Goal: Task Accomplishment & Management: Complete application form

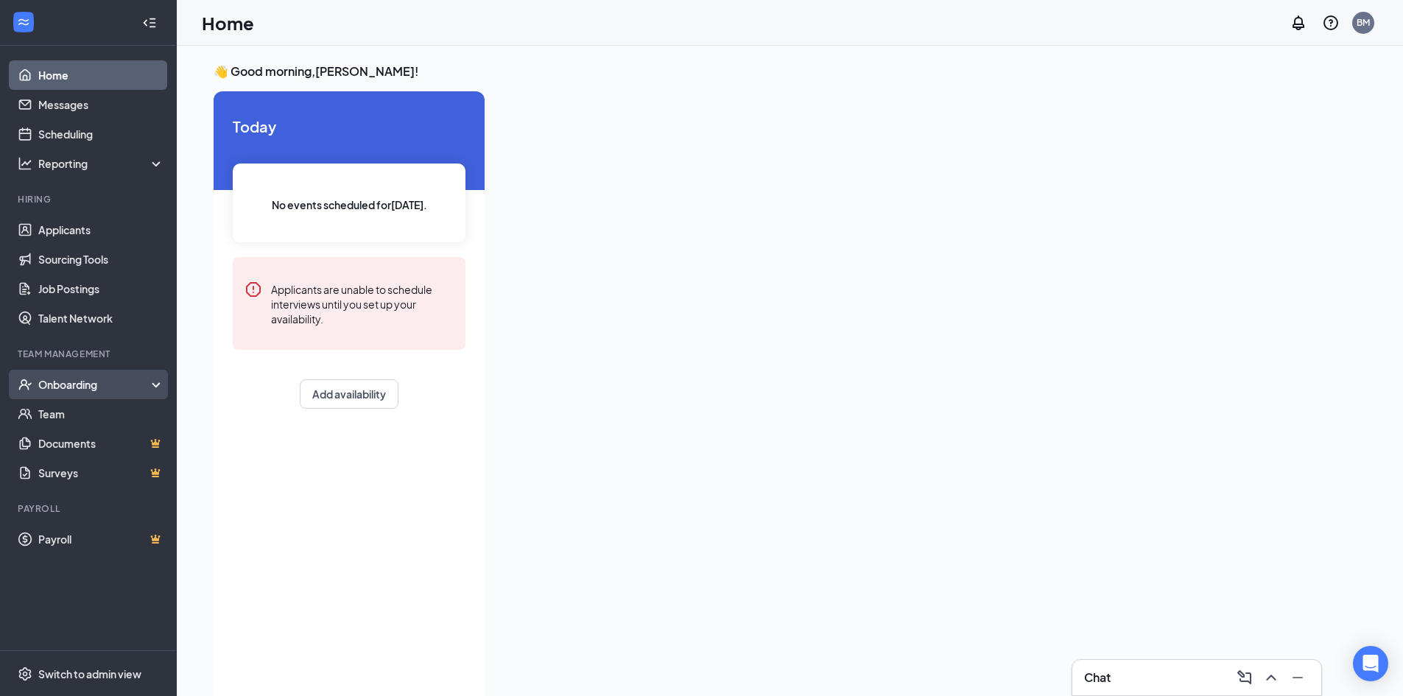
click at [117, 383] on div "Onboarding" at bounding box center [94, 384] width 113 height 15
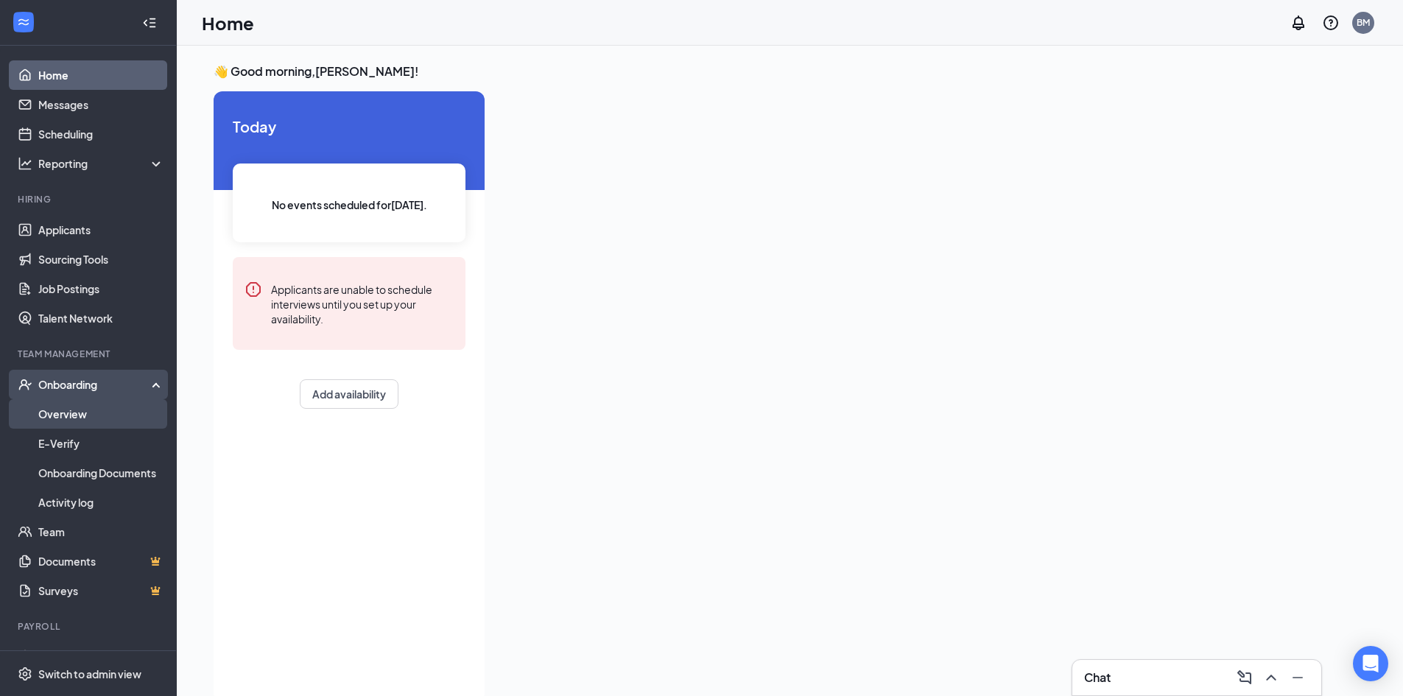
click at [96, 409] on link "Overview" at bounding box center [101, 413] width 126 height 29
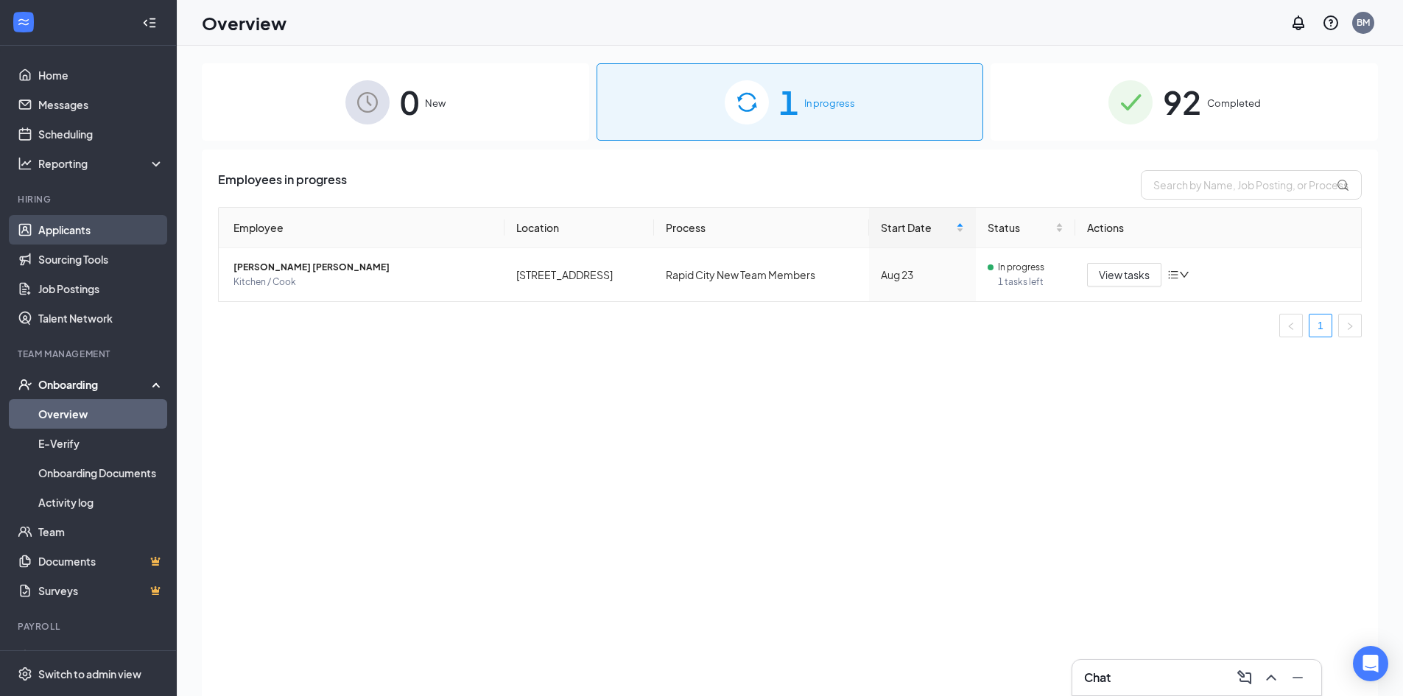
click at [99, 235] on link "Applicants" at bounding box center [101, 229] width 126 height 29
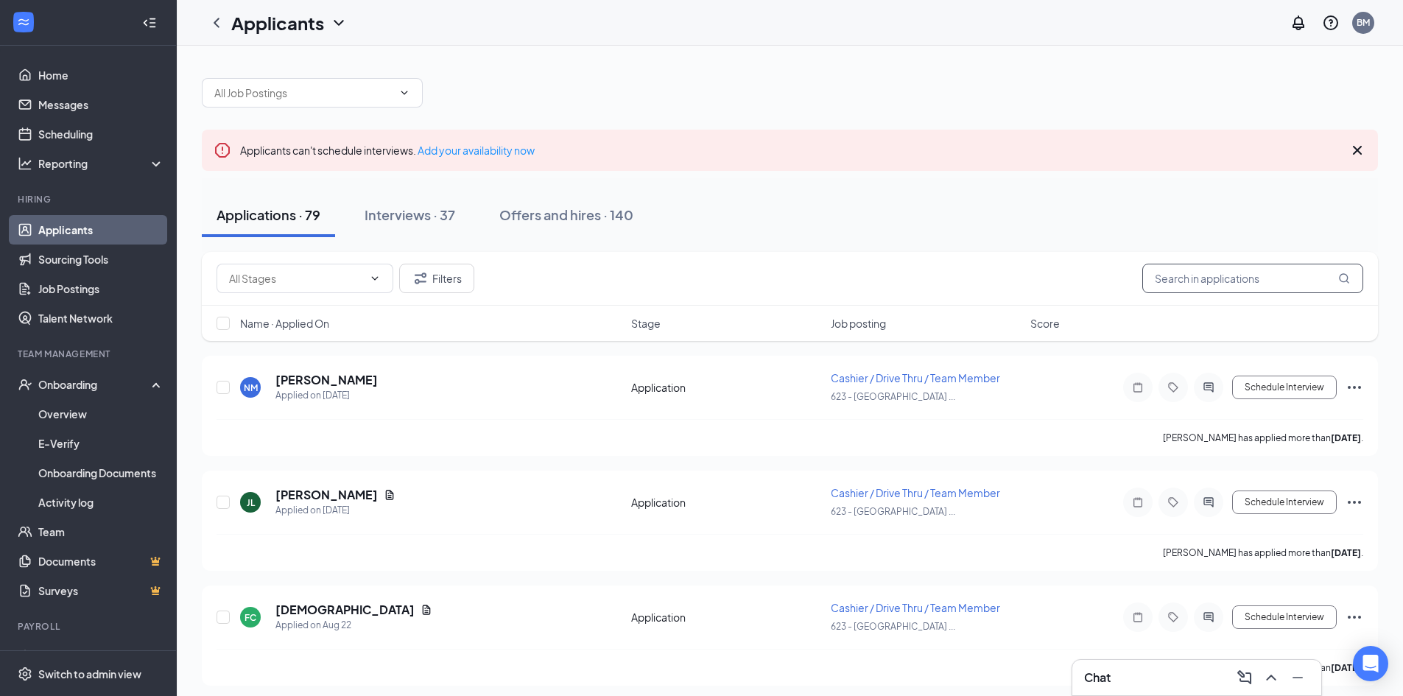
click at [1211, 268] on input "text" at bounding box center [1253, 278] width 221 height 29
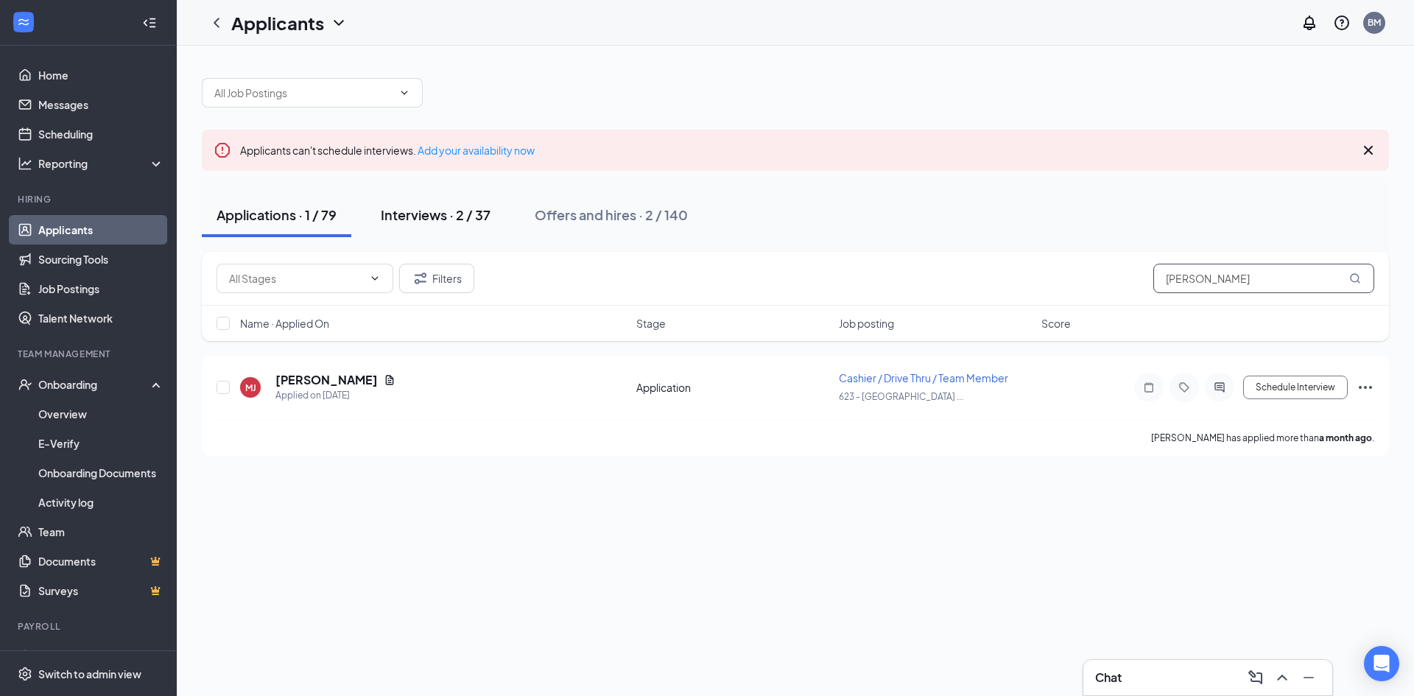
type input "[PERSON_NAME]"
click at [432, 217] on div "Interviews · 2 / 37" at bounding box center [436, 215] width 110 height 18
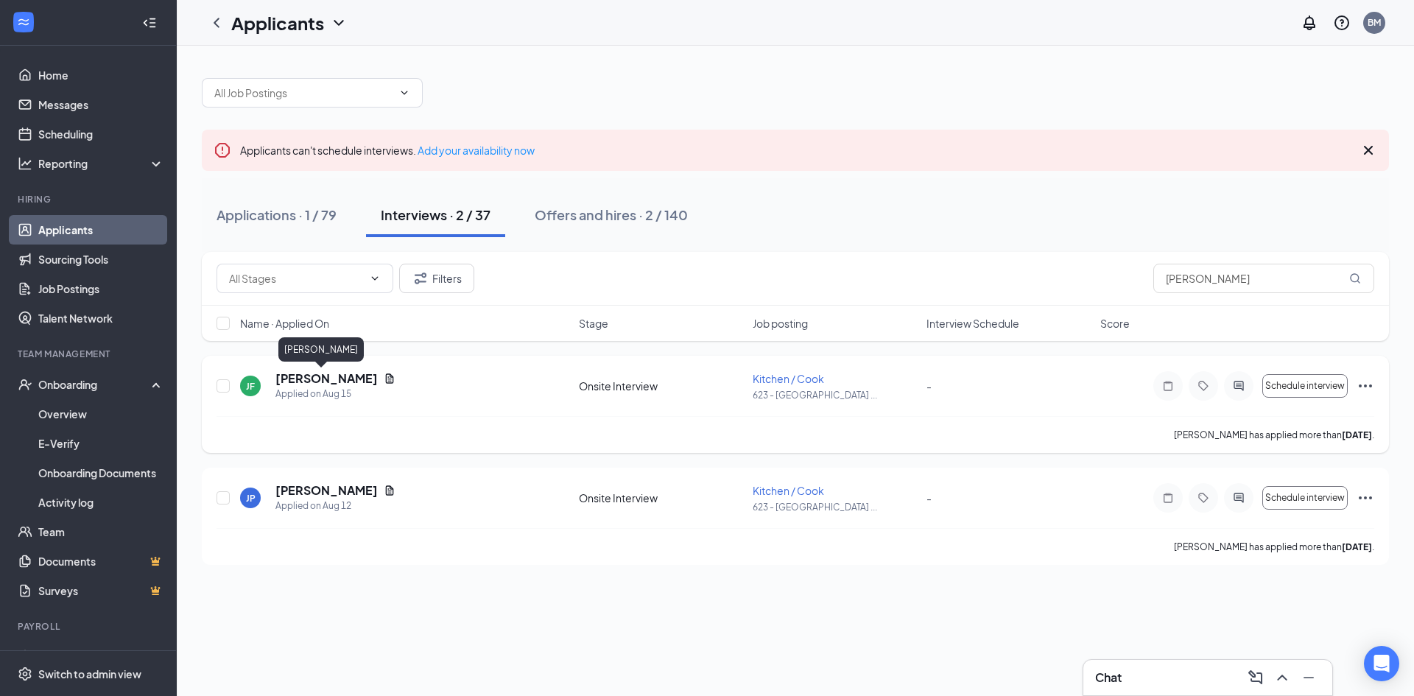
click at [320, 379] on h5 "[PERSON_NAME]" at bounding box center [327, 379] width 102 height 16
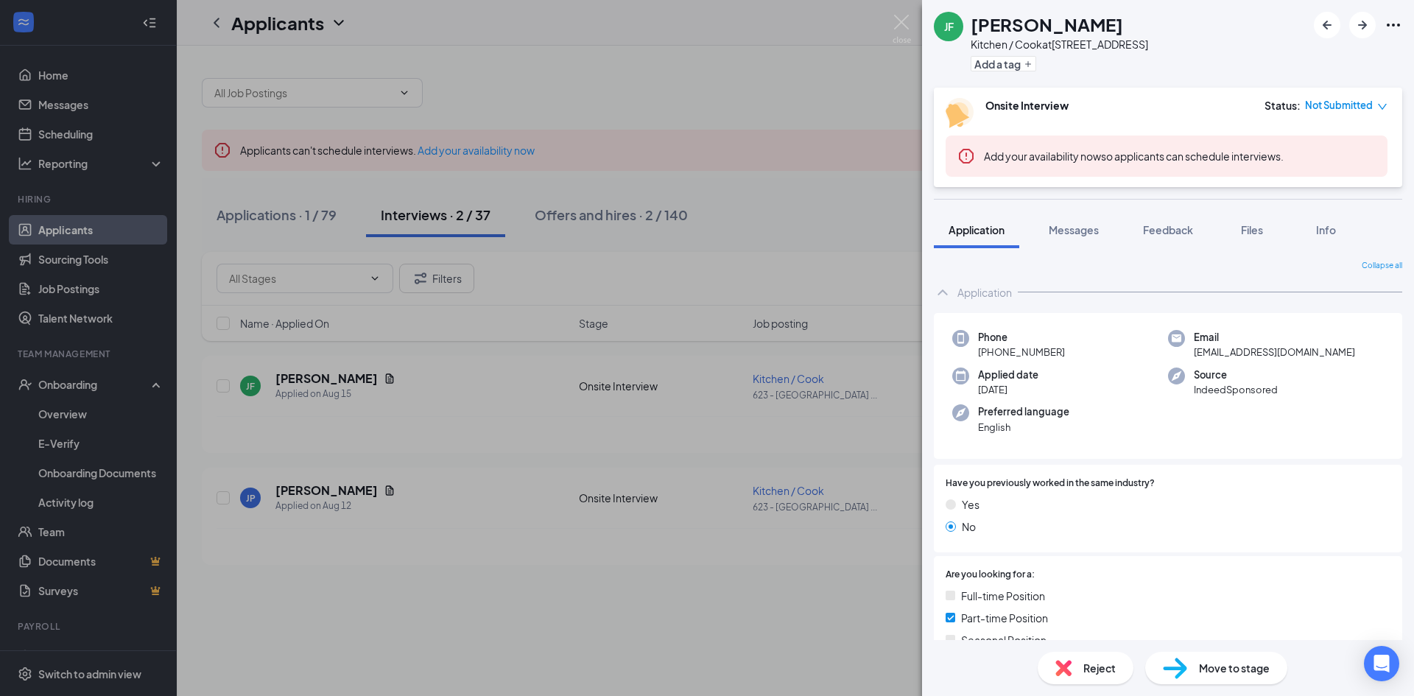
click at [1232, 658] on div "Move to stage" at bounding box center [1217, 668] width 142 height 32
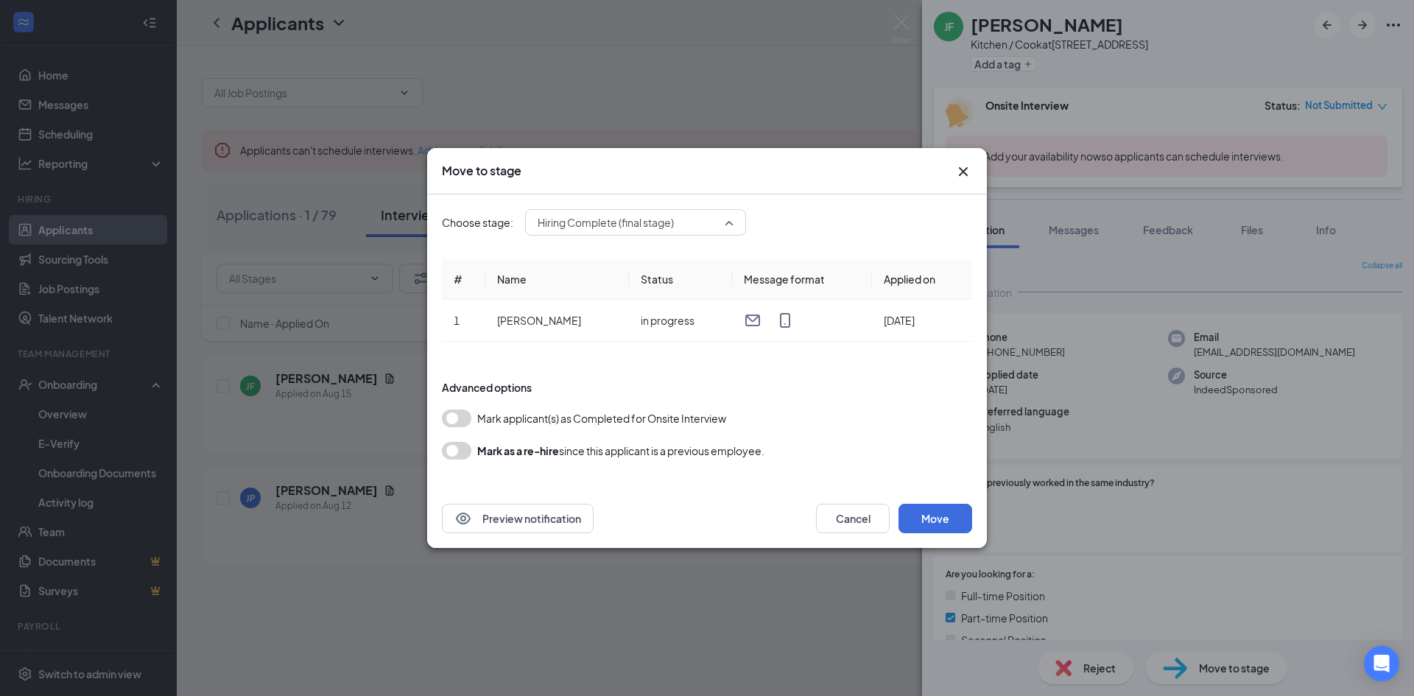
click at [718, 220] on span "Hiring Complete (final stage)" at bounding box center [629, 222] width 183 height 22
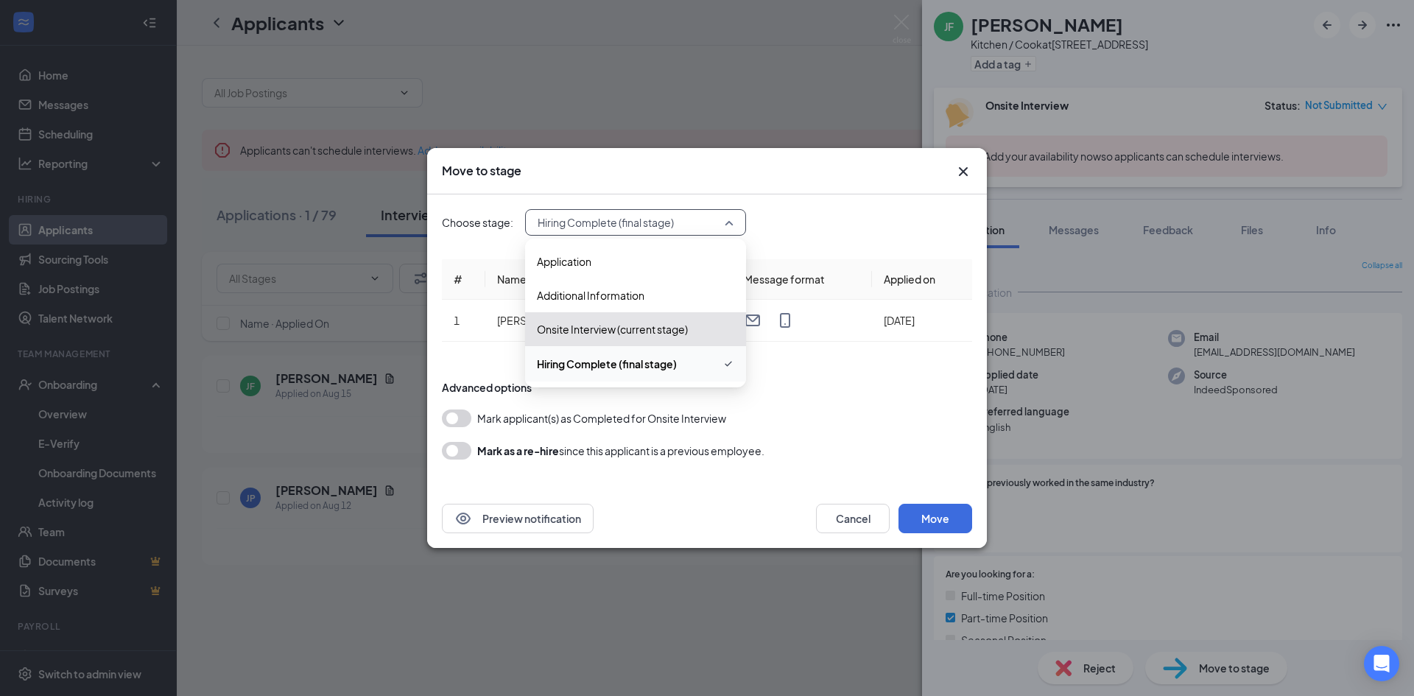
click at [669, 365] on span "Hiring Complete (final stage)" at bounding box center [607, 364] width 140 height 16
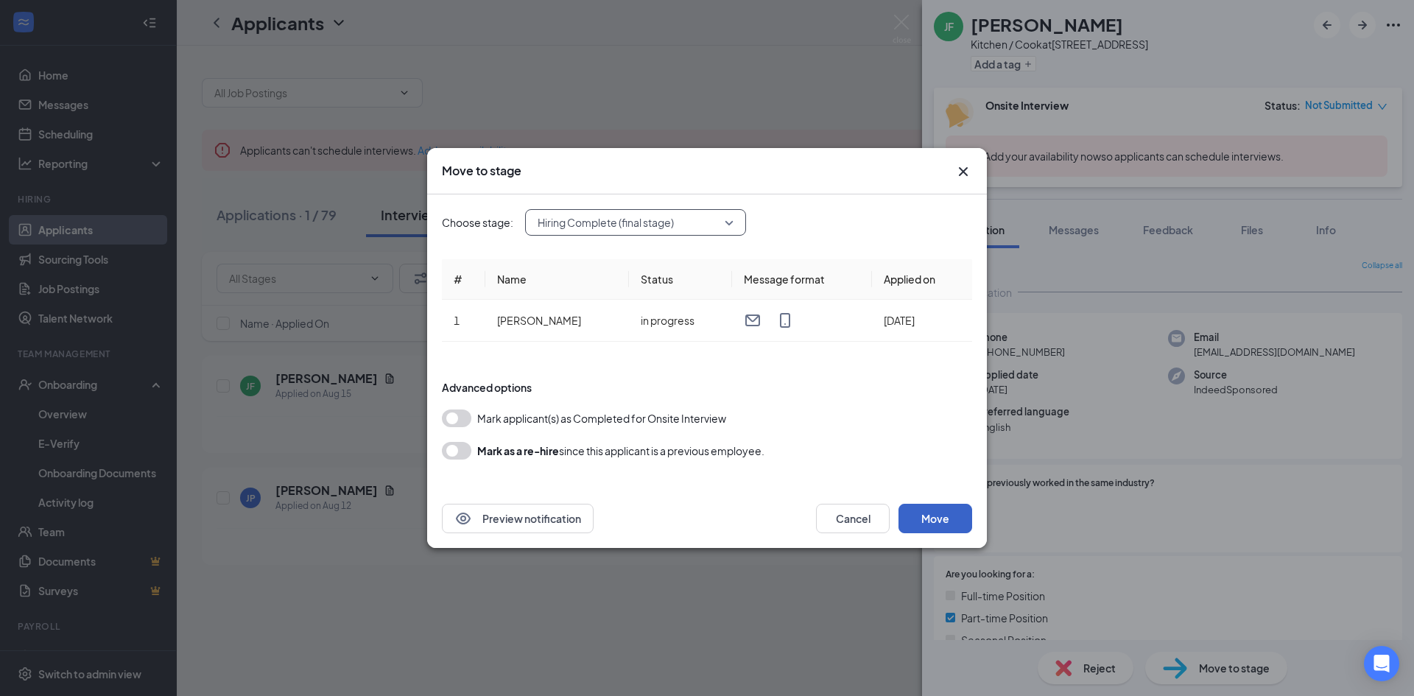
click at [954, 519] on button "Move" at bounding box center [936, 518] width 74 height 29
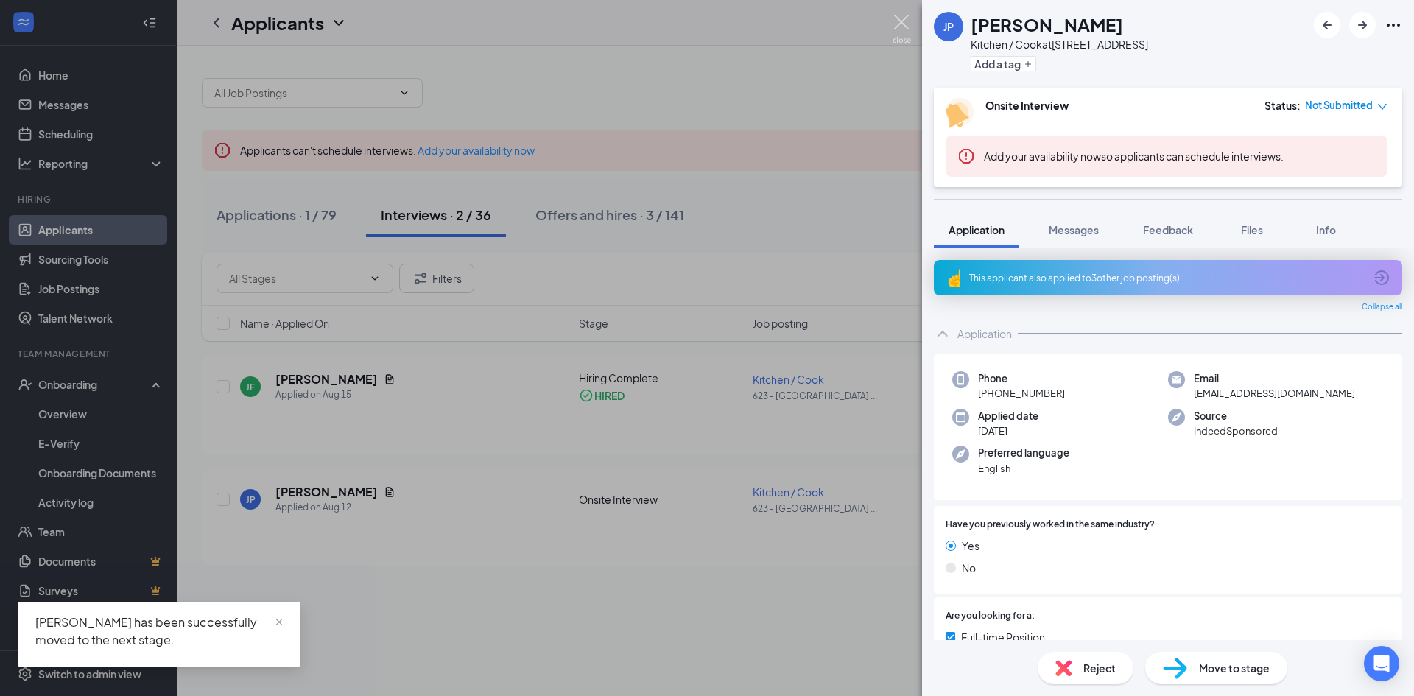
click at [896, 31] on img at bounding box center [902, 29] width 18 height 29
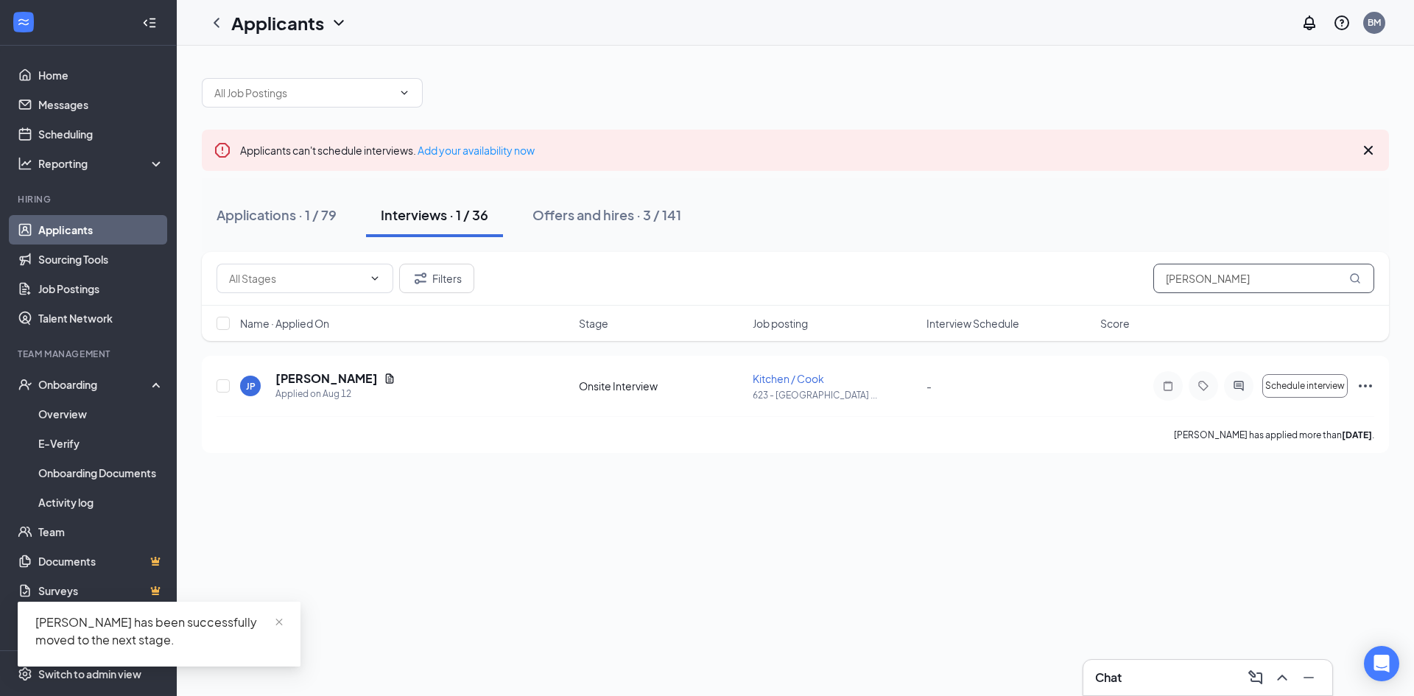
drag, startPoint x: 1224, startPoint y: 281, endPoint x: 1082, endPoint y: 285, distance: 141.5
click at [1082, 285] on div "Filters [PERSON_NAME]" at bounding box center [796, 278] width 1158 height 29
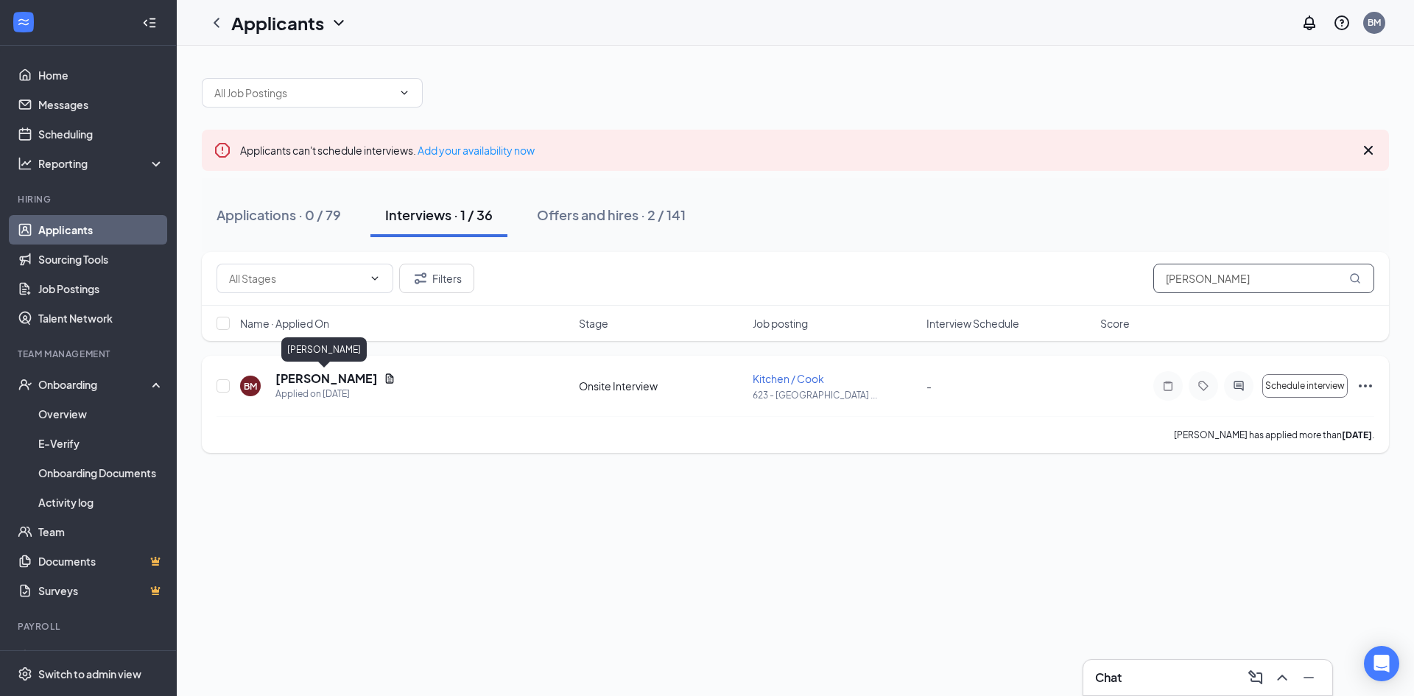
type input "[PERSON_NAME]"
click at [341, 382] on h5 "[PERSON_NAME]" at bounding box center [327, 379] width 102 height 16
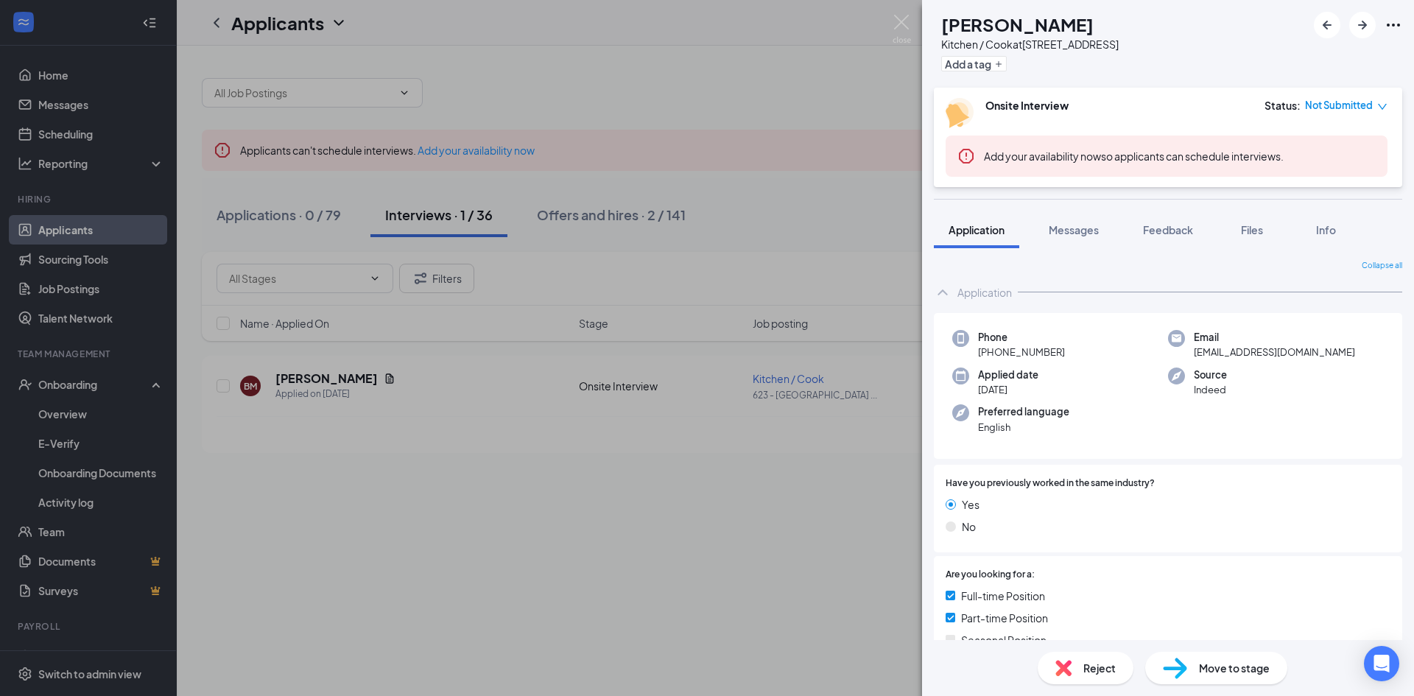
click at [1169, 663] on img at bounding box center [1175, 668] width 24 height 21
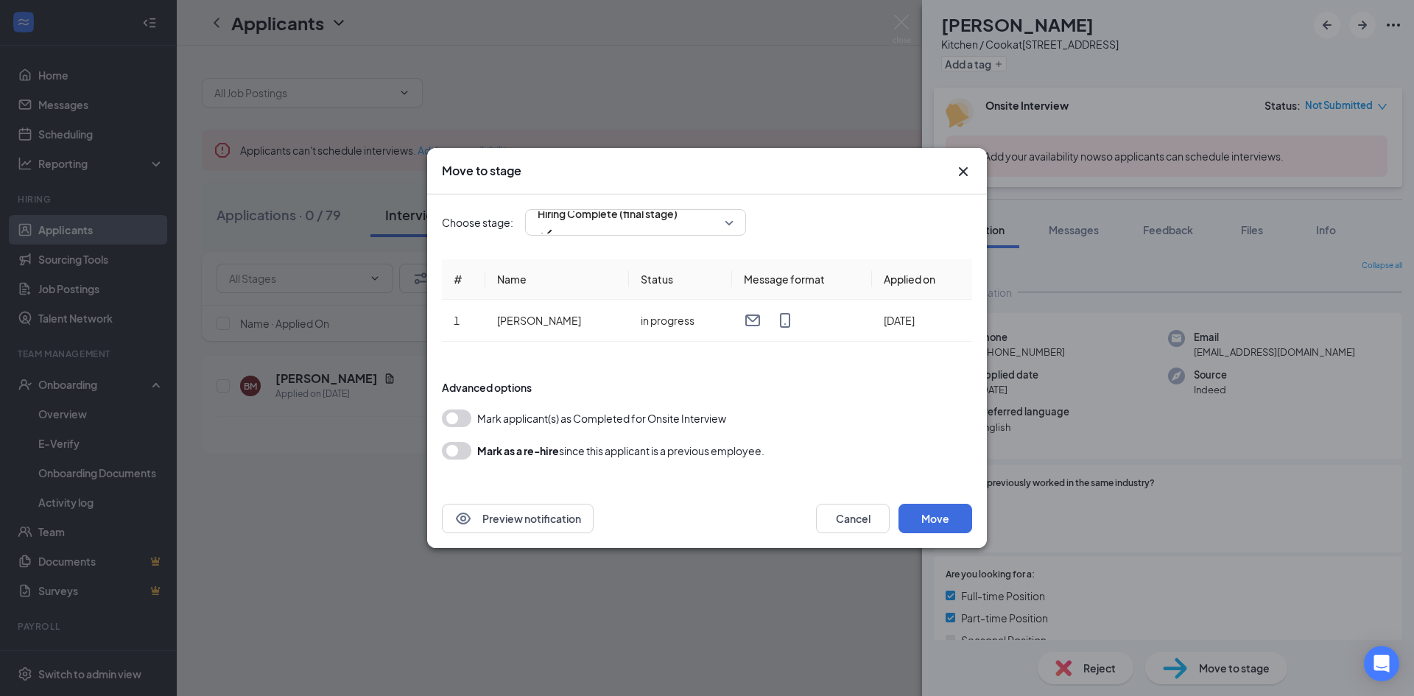
click at [692, 236] on div "Choose stage: Hiring Complete (final stage) # Name Status Message format Applie…" at bounding box center [707, 341] width 530 height 295
click at [678, 231] on span "Hiring Complete (final stage)" at bounding box center [608, 223] width 140 height 40
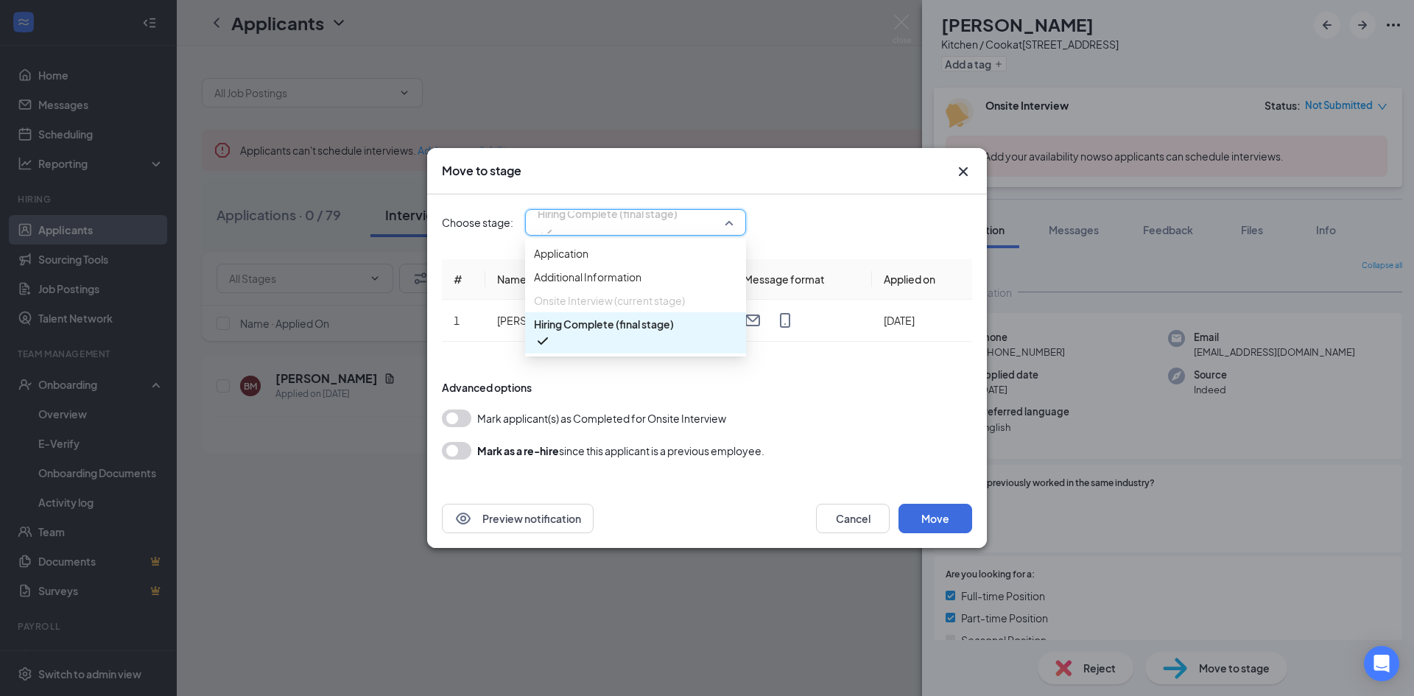
click at [649, 332] on span "Hiring Complete (final stage)" at bounding box center [604, 324] width 140 height 16
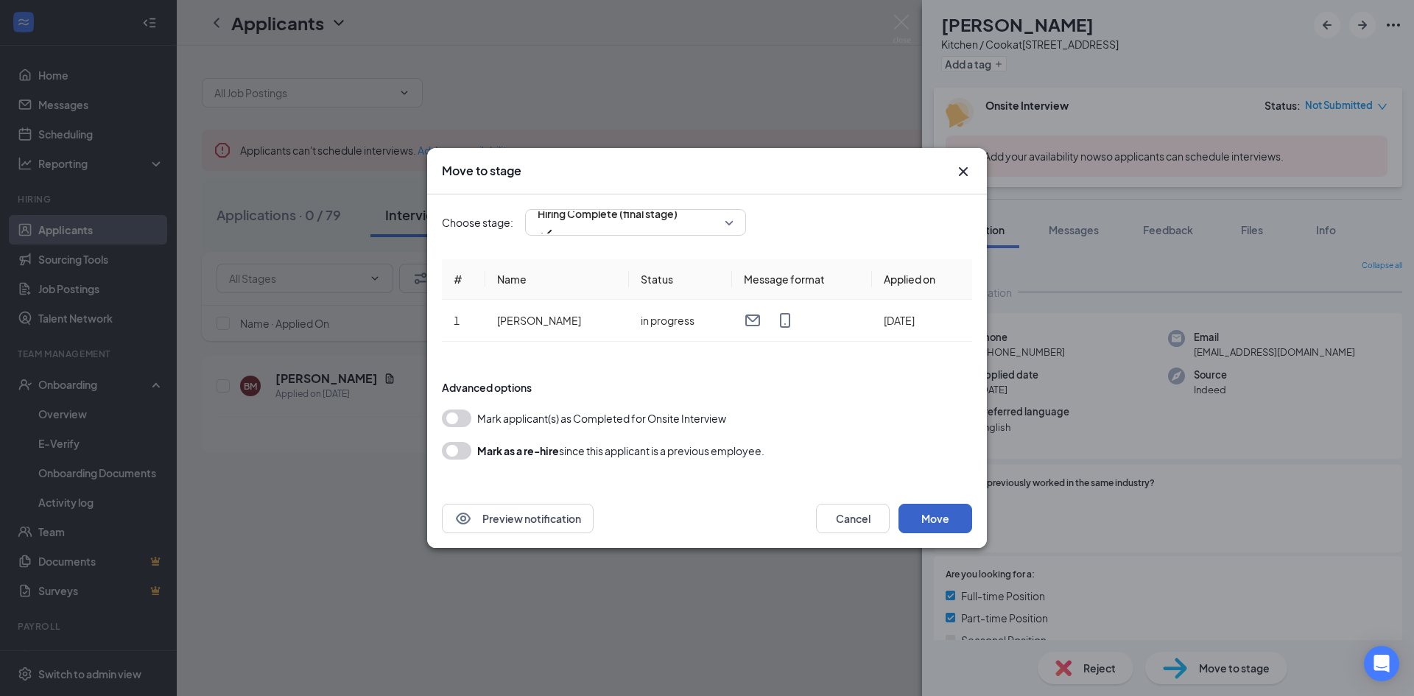
click at [933, 516] on button "Move" at bounding box center [936, 518] width 74 height 29
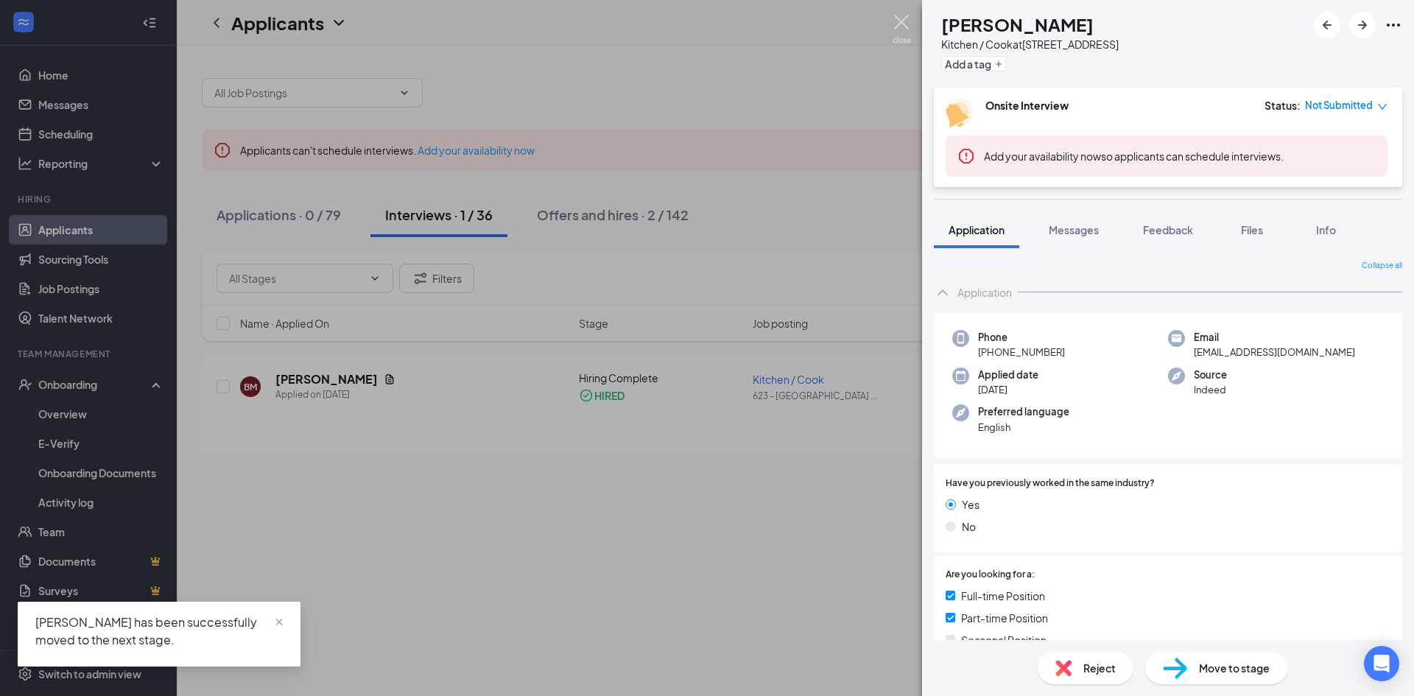
click at [902, 27] on img at bounding box center [902, 29] width 18 height 29
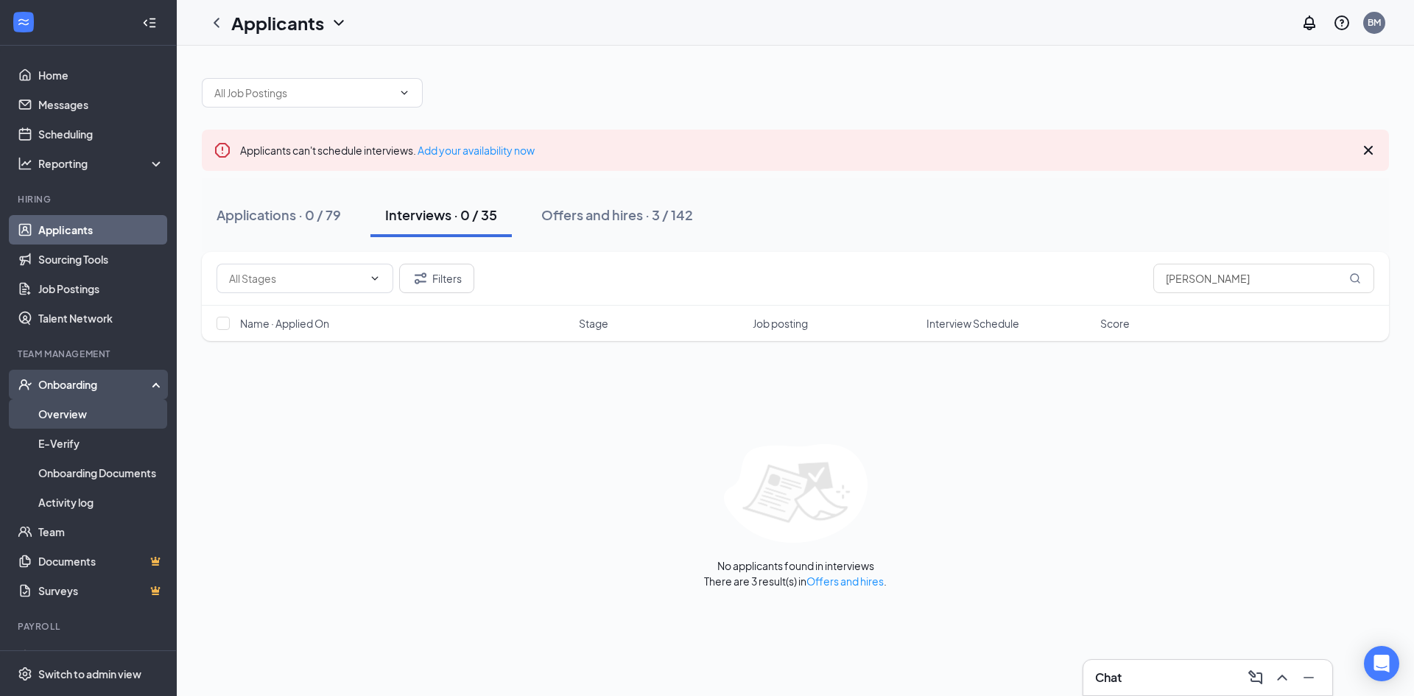
click at [65, 415] on link "Overview" at bounding box center [101, 413] width 126 height 29
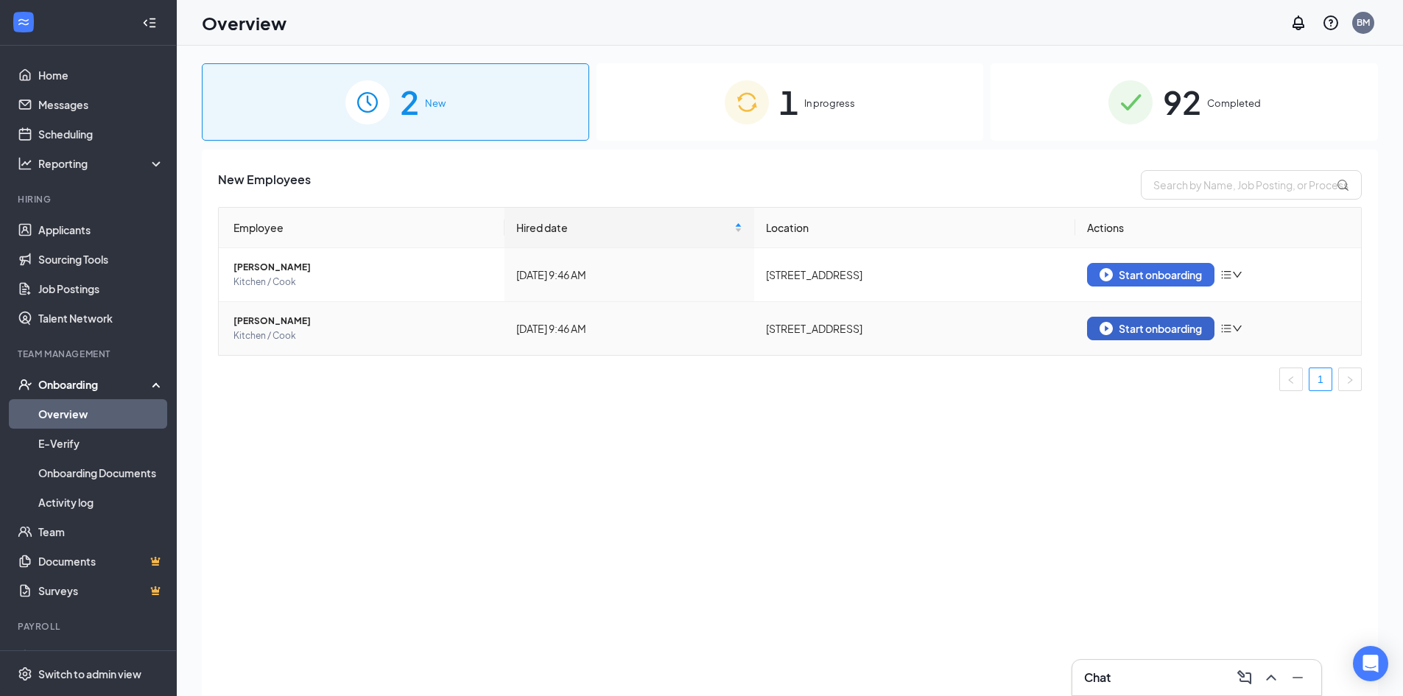
click at [1125, 324] on div "Start onboarding" at bounding box center [1151, 328] width 102 height 13
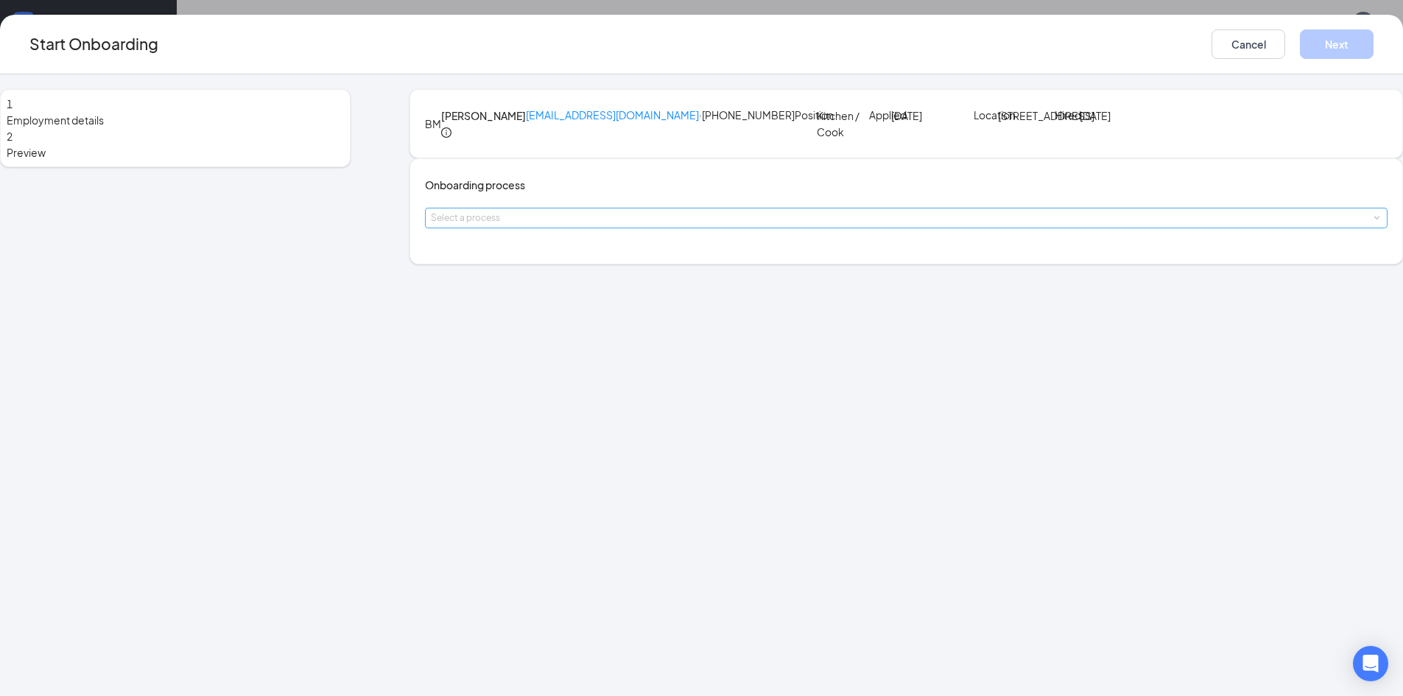
click at [585, 225] on div "Select a process" at bounding box center [903, 218] width 944 height 15
click at [588, 378] on span "Rapid City New Team Members" at bounding box center [574, 382] width 150 height 13
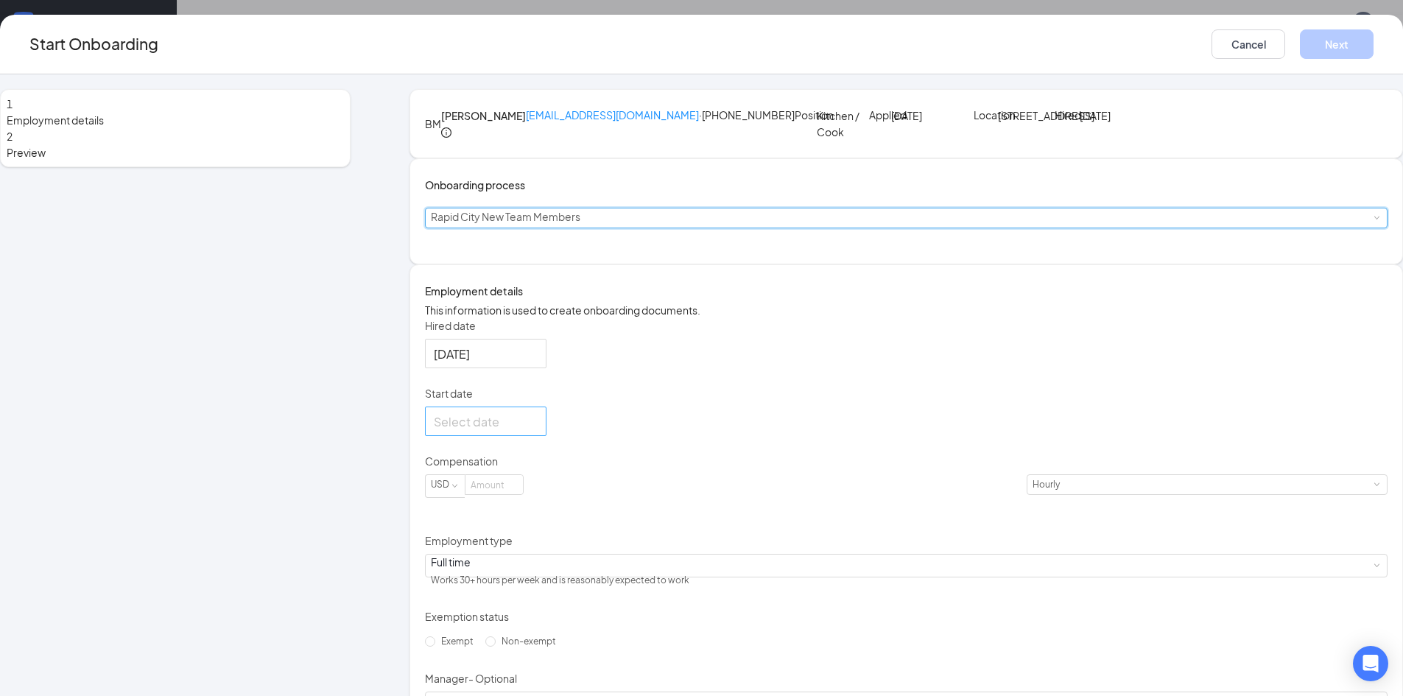
click at [535, 431] on input "Start date" at bounding box center [484, 422] width 101 height 18
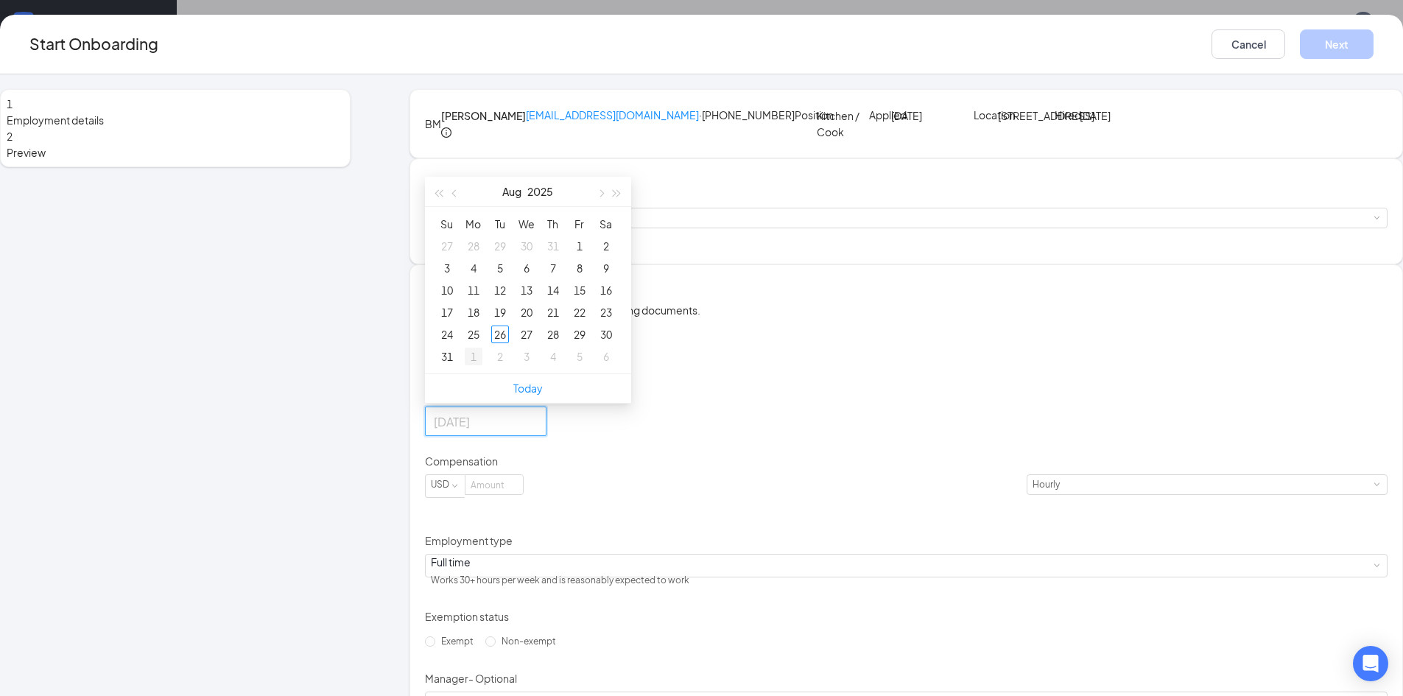
type input "[DATE]"
click at [483, 365] on div "1" at bounding box center [474, 357] width 18 height 18
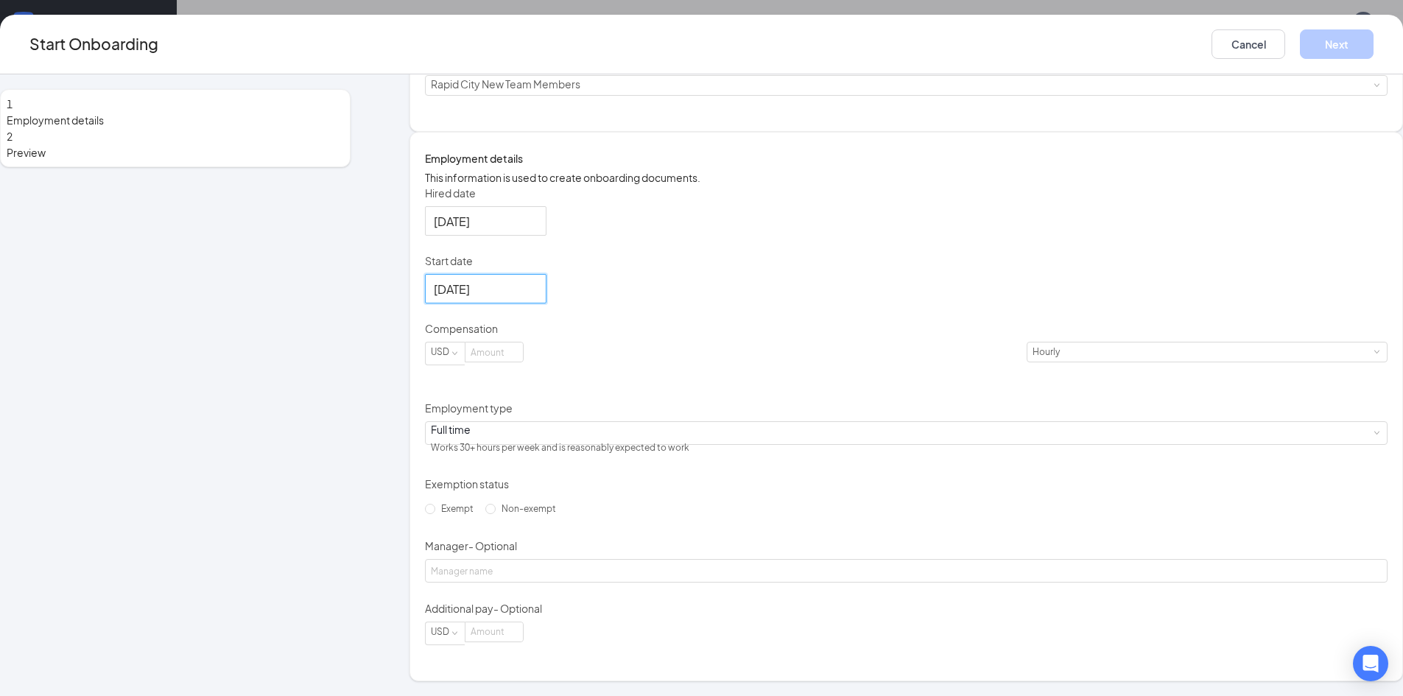
scroll to position [221, 0]
click at [523, 362] on input at bounding box center [494, 352] width 57 height 19
type input "1"
type input "15.5"
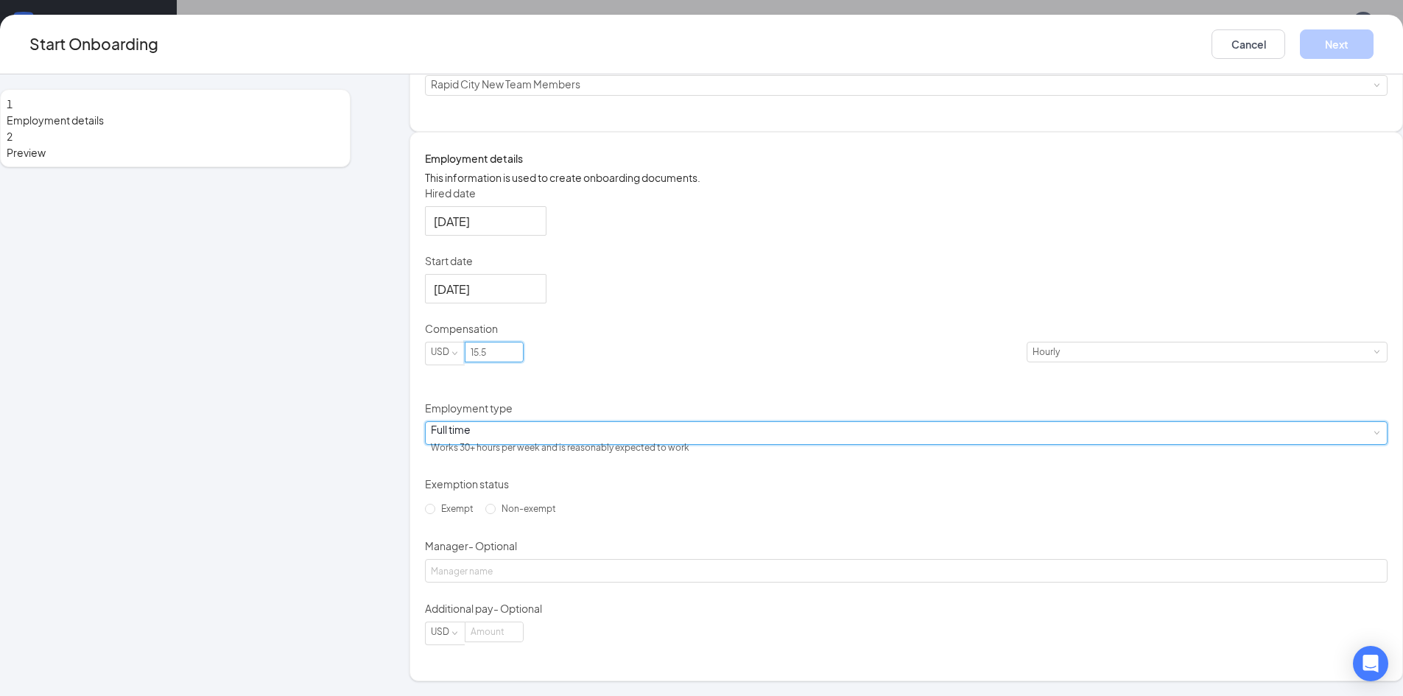
drag, startPoint x: 631, startPoint y: 424, endPoint x: 591, endPoint y: 425, distance: 39.8
click at [628, 423] on div "Full time Works 30+ hours per week and is reasonably expected to work" at bounding box center [906, 433] width 951 height 22
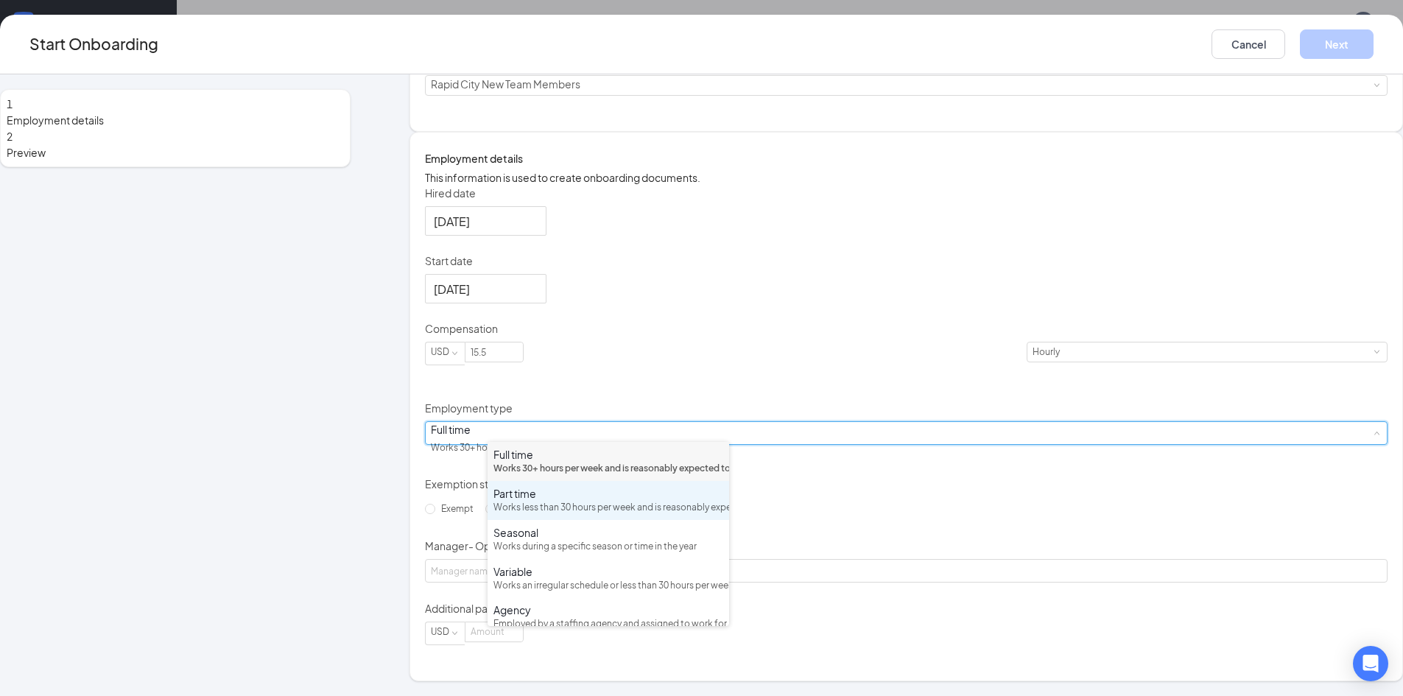
click at [555, 515] on div "Works less than 30 hours per week and is reasonably expected to work" at bounding box center [609, 508] width 230 height 14
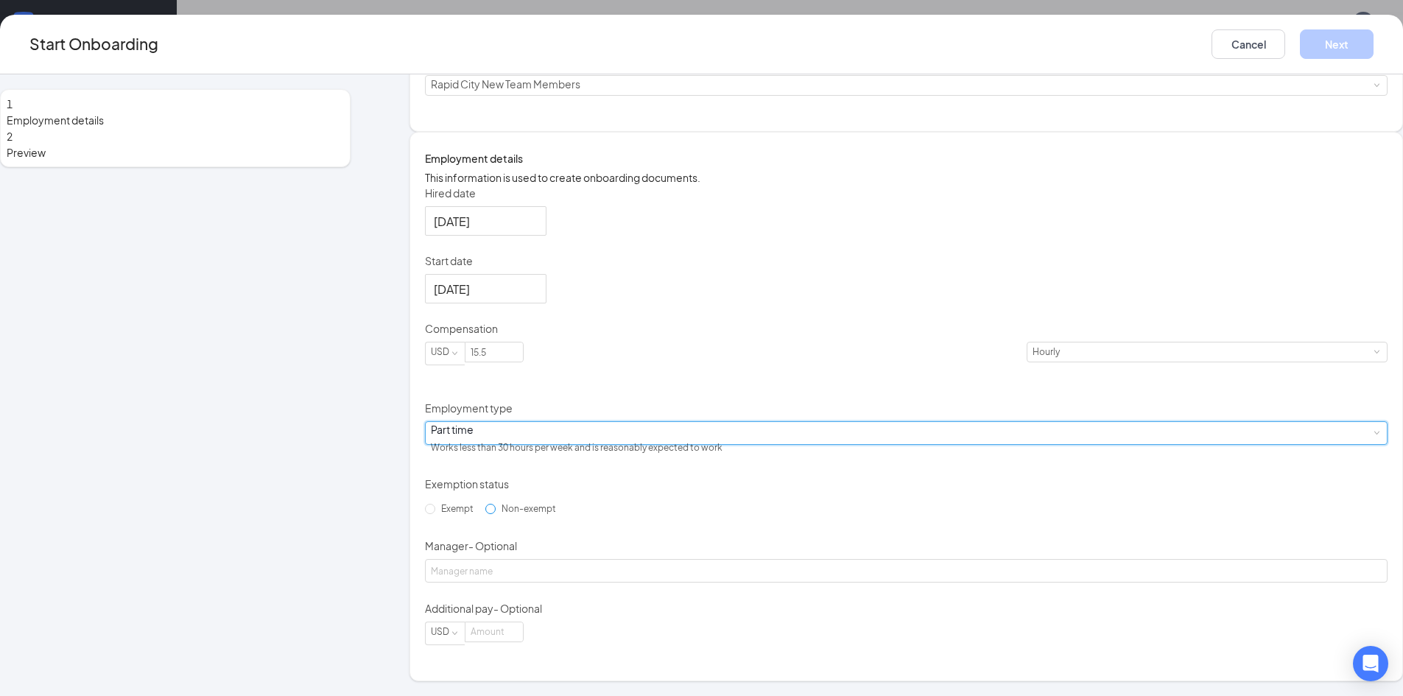
click at [530, 510] on span "Non-exempt" at bounding box center [529, 508] width 66 height 11
click at [496, 510] on input "Non-exempt" at bounding box center [490, 509] width 10 height 10
radio input "true"
click at [1300, 39] on button "Next" at bounding box center [1337, 43] width 74 height 29
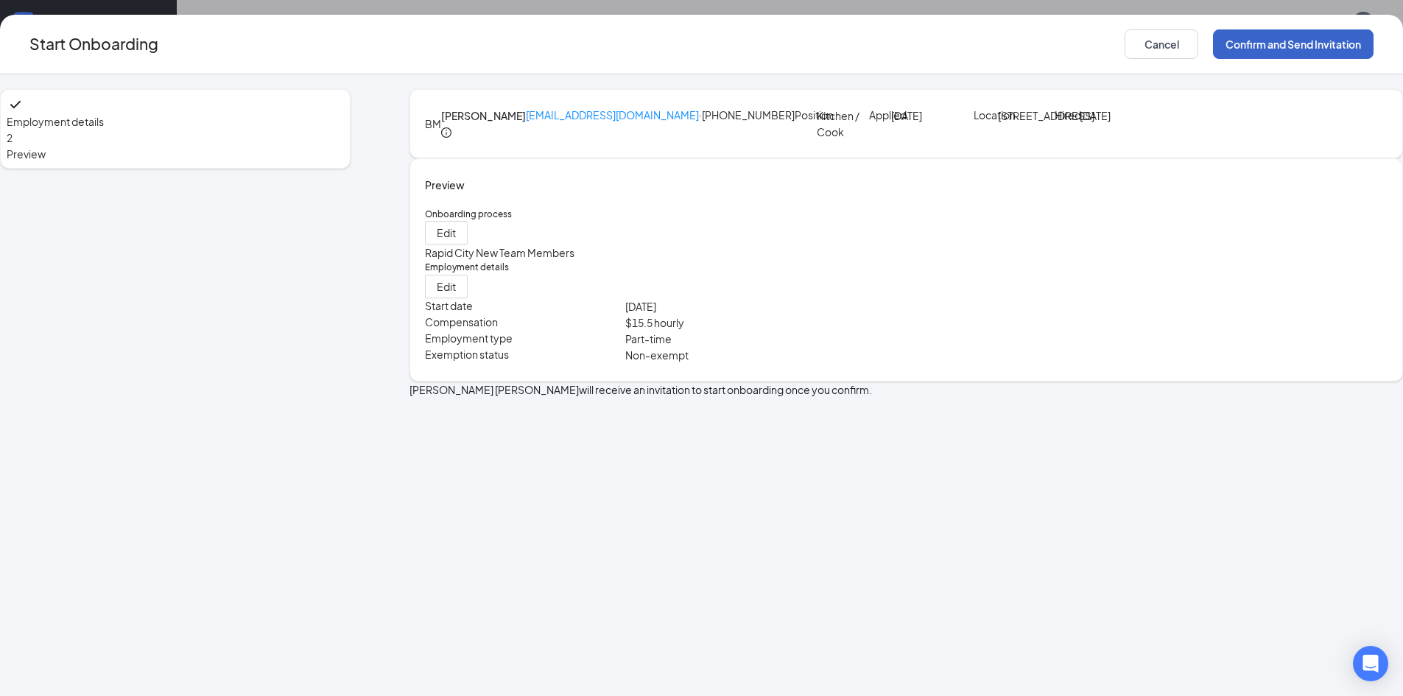
click at [1213, 40] on button "Confirm and Send Invitation" at bounding box center [1293, 43] width 161 height 29
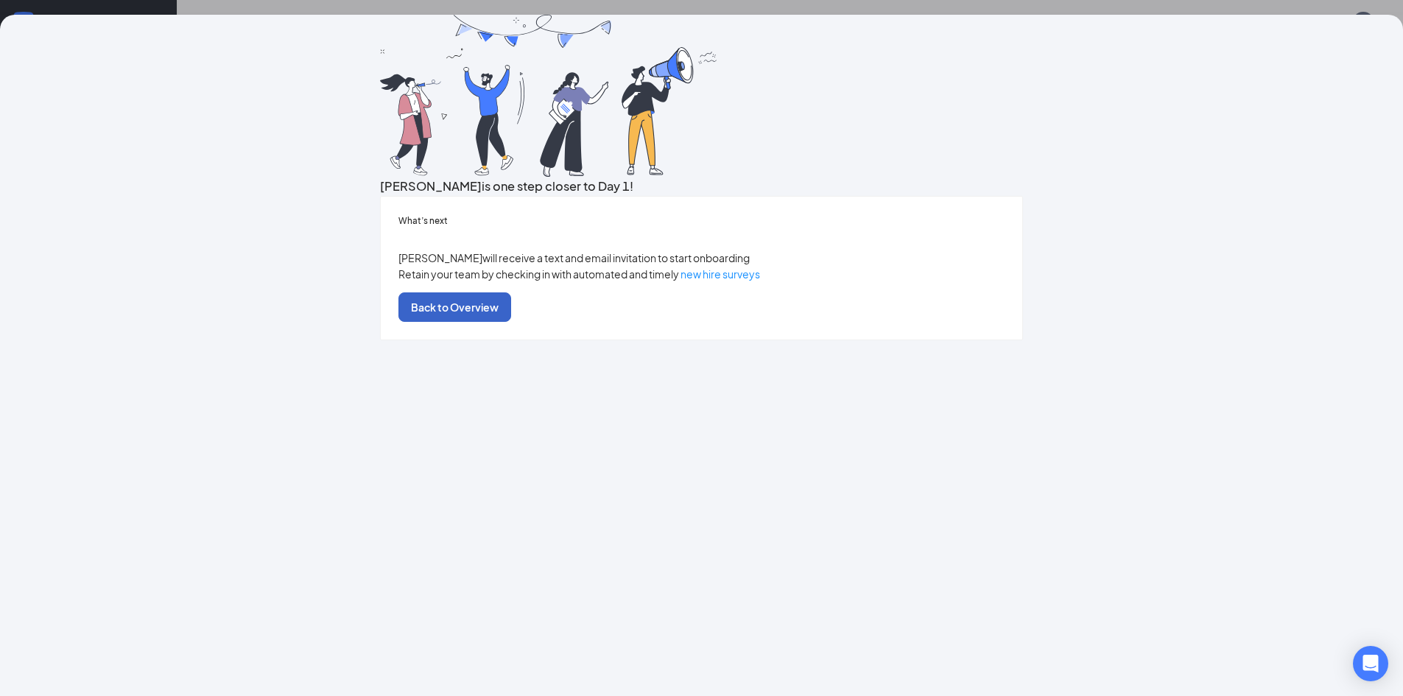
click at [511, 322] on button "Back to Overview" at bounding box center [455, 306] width 113 height 29
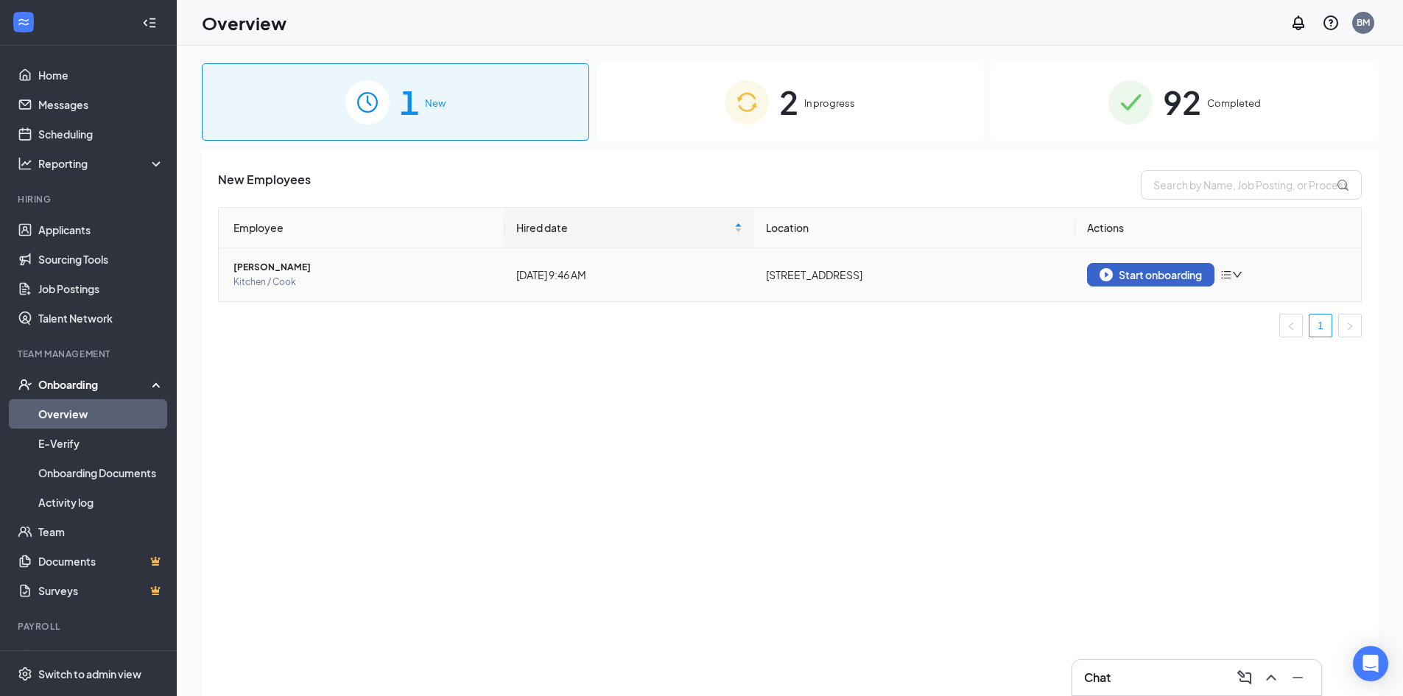
click at [1124, 273] on div "Start onboarding" at bounding box center [1151, 274] width 102 height 13
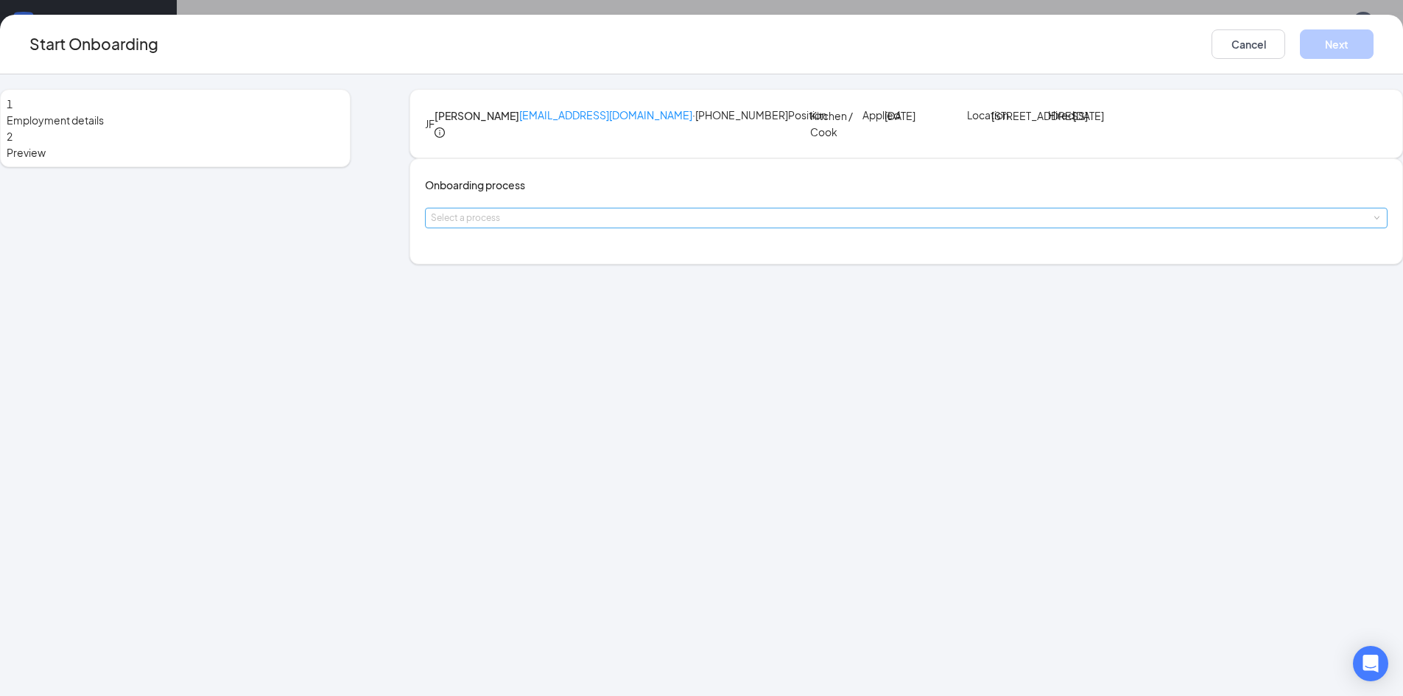
click at [692, 225] on div "Select a process" at bounding box center [903, 218] width 944 height 15
click at [616, 383] on span "Rapid City New Team Members" at bounding box center [574, 382] width 150 height 13
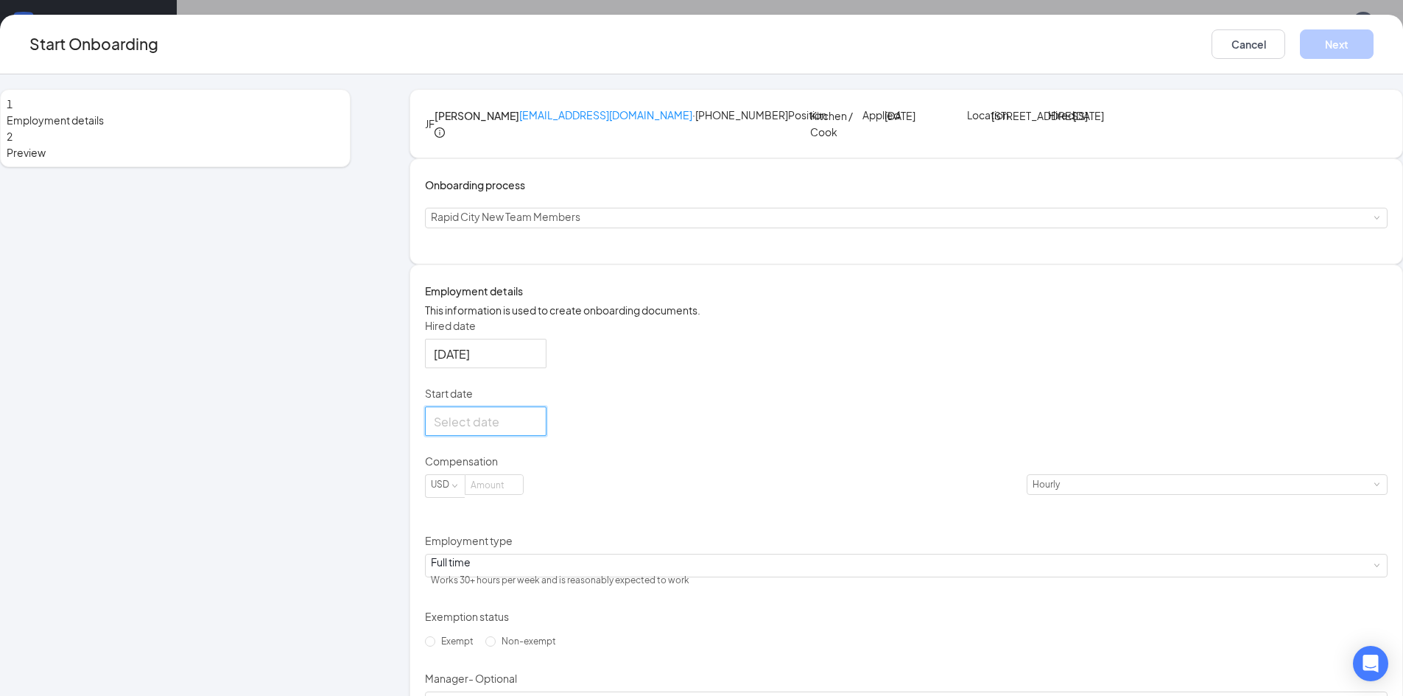
click at [535, 431] on input "Start date" at bounding box center [484, 422] width 101 height 18
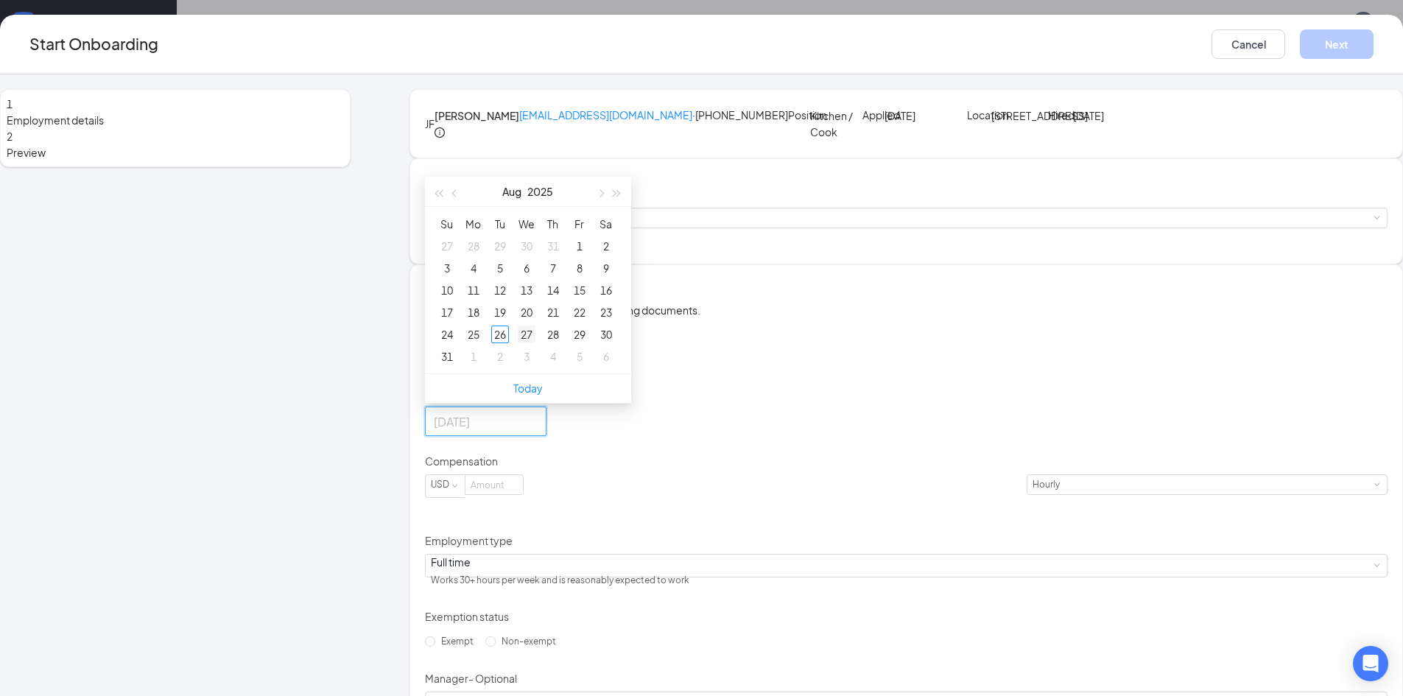
type input "[DATE]"
click at [536, 343] on div "27" at bounding box center [527, 335] width 18 height 18
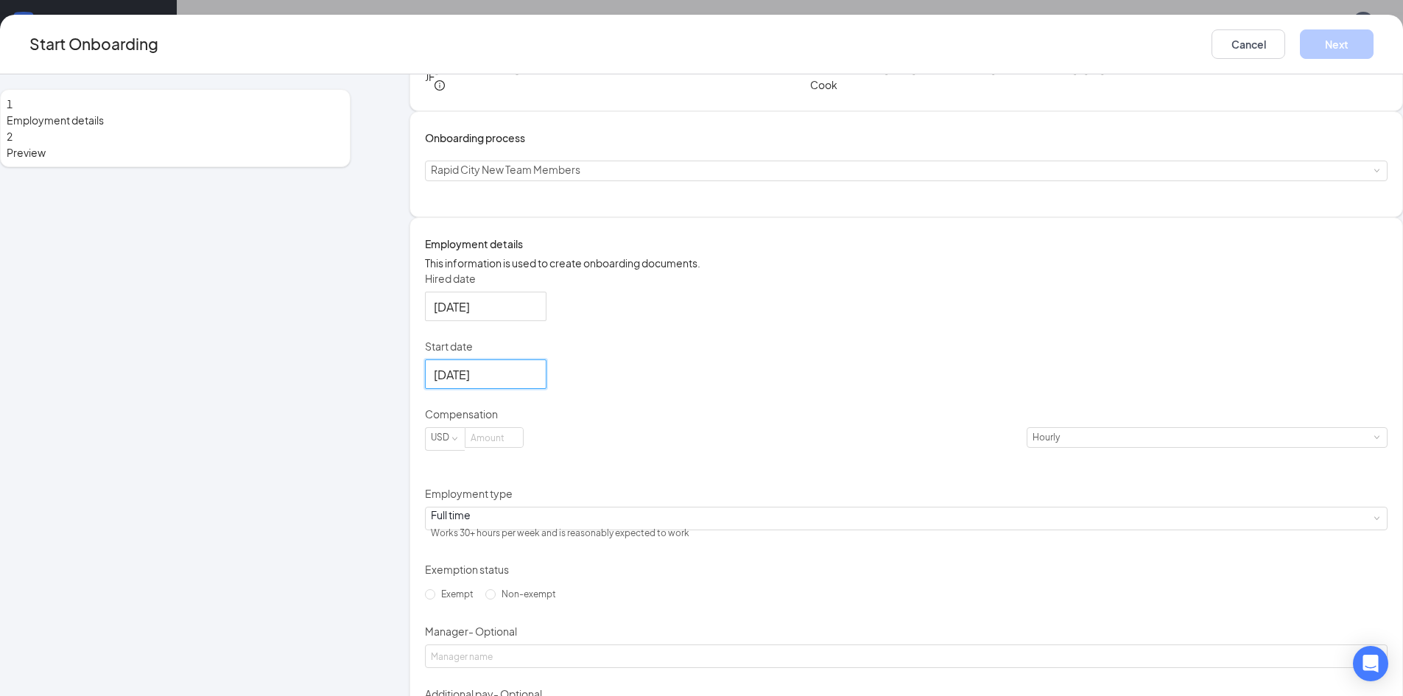
scroll to position [74, 0]
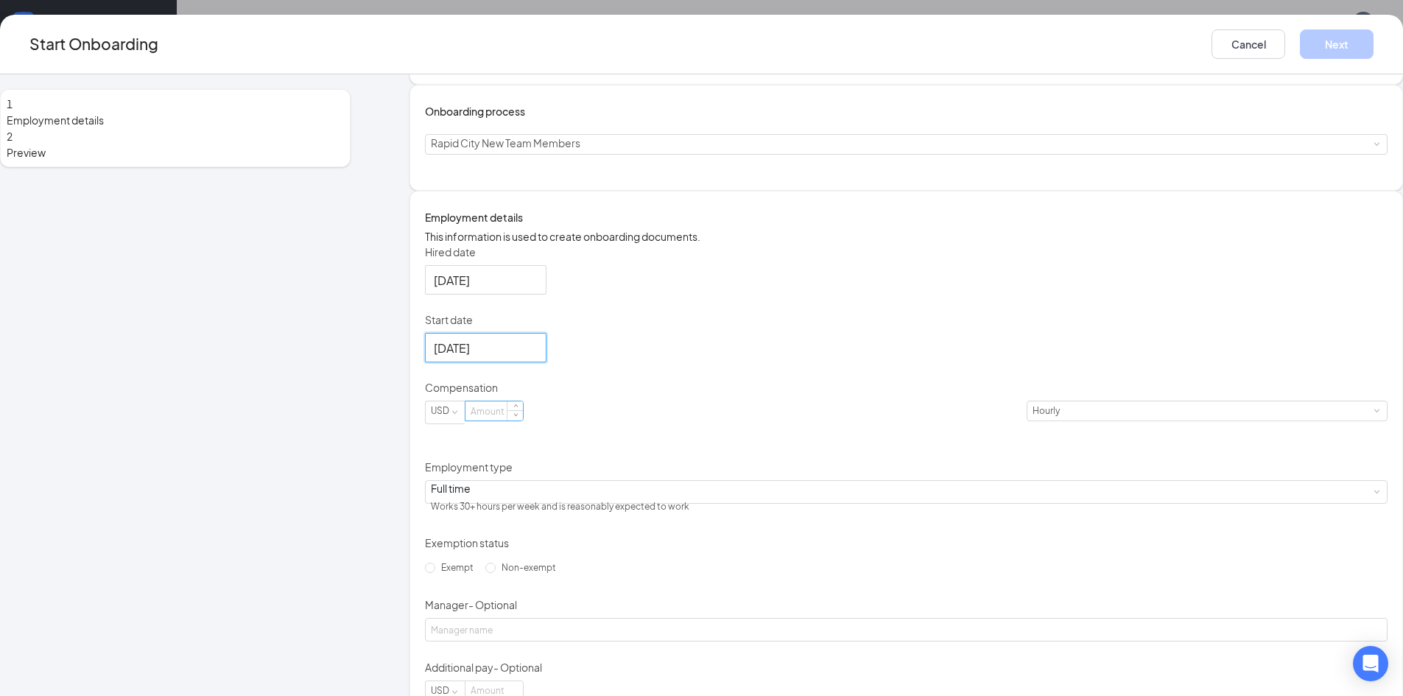
click at [523, 421] on input at bounding box center [494, 410] width 57 height 19
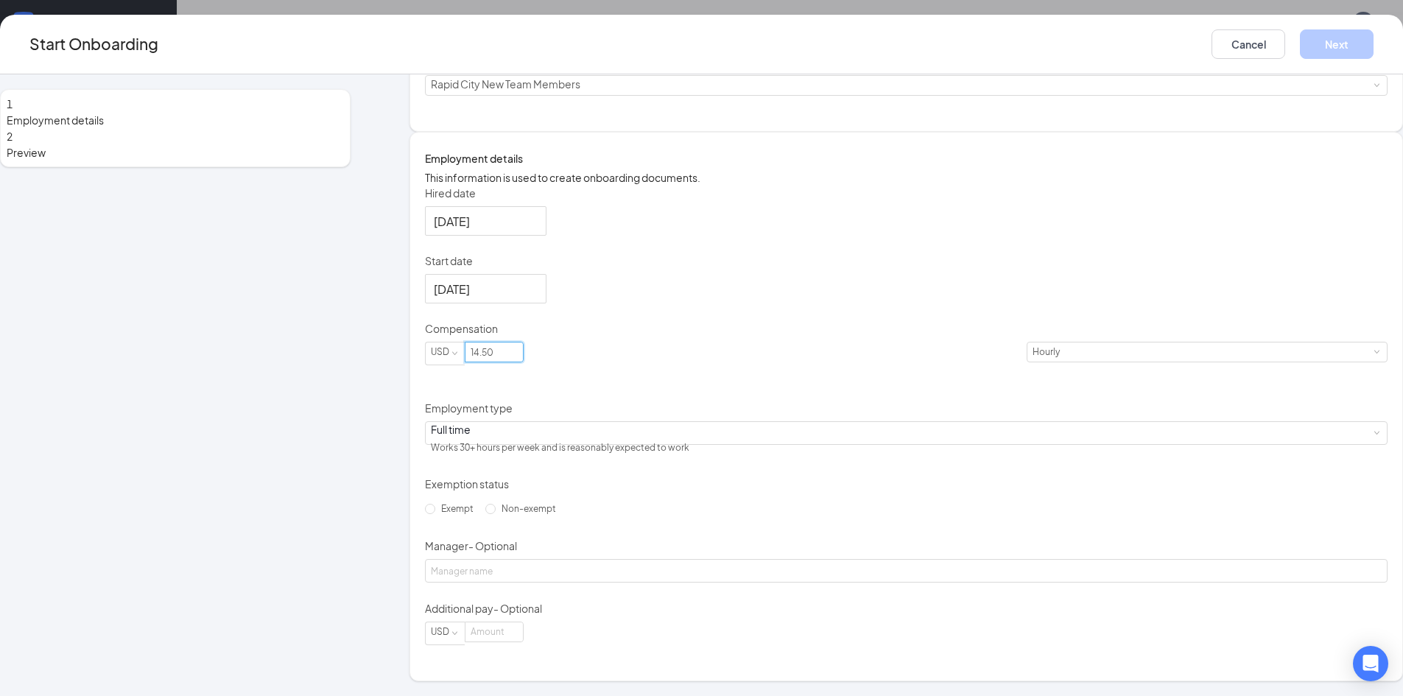
scroll to position [237, 0]
type input "14.5"
click at [570, 422] on div "Full time Works 30+ hours per week and is reasonably expected to work" at bounding box center [906, 433] width 951 height 22
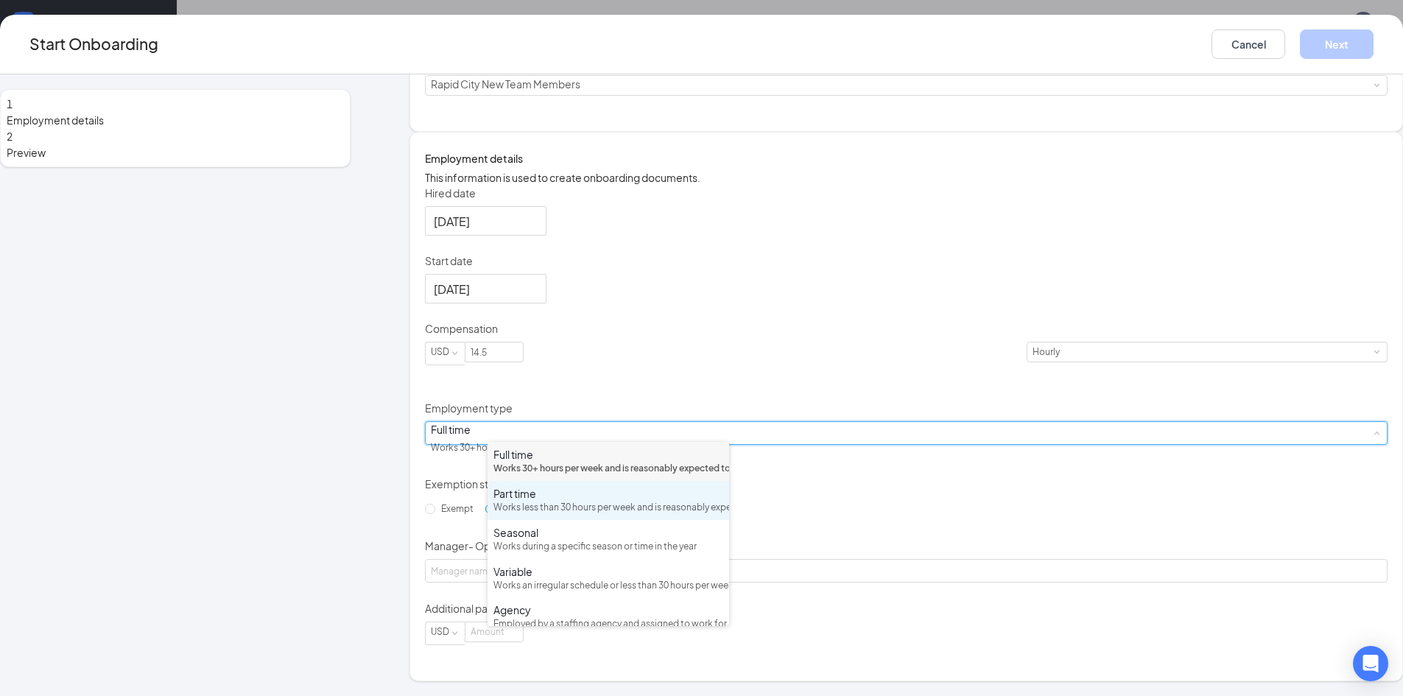
drag, startPoint x: 551, startPoint y: 525, endPoint x: 552, endPoint y: 518, distance: 7.4
click at [550, 515] on div "Works less than 30 hours per week and is reasonably expected to work" at bounding box center [609, 508] width 230 height 14
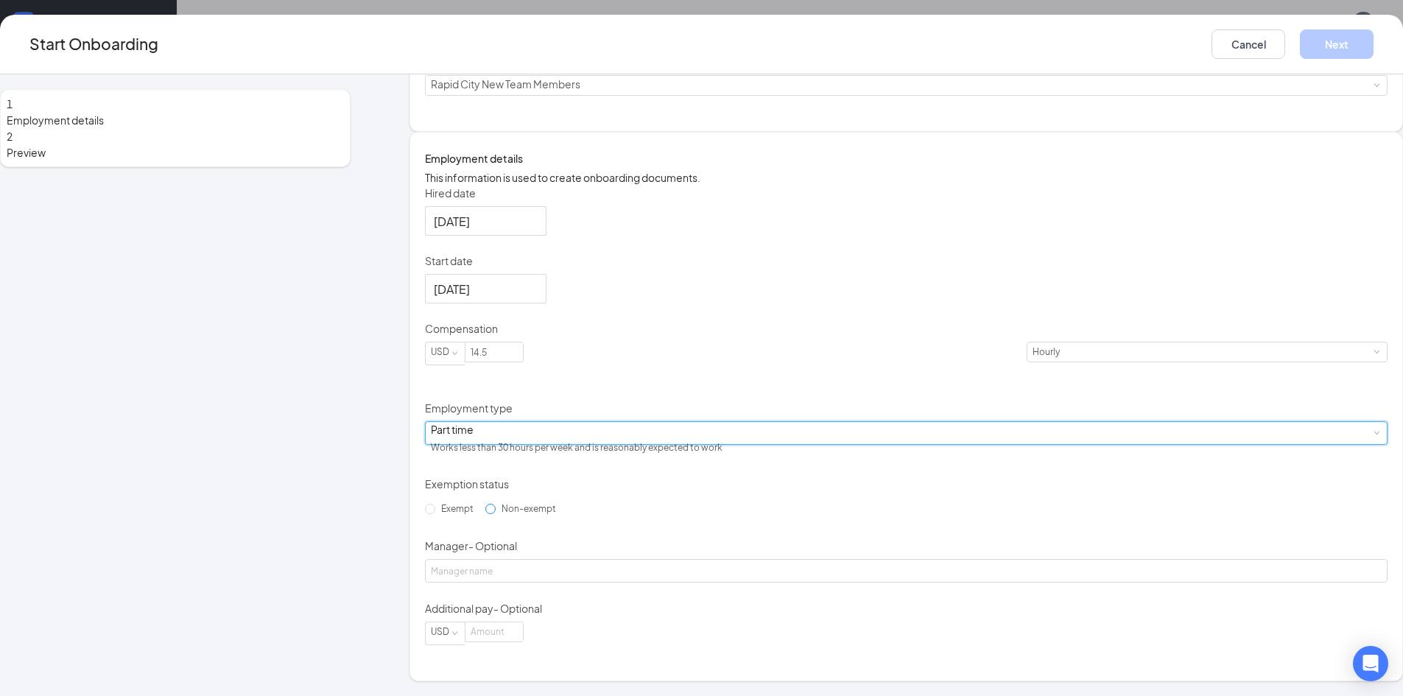
click at [541, 513] on span "Non-exempt" at bounding box center [529, 508] width 66 height 11
click at [496, 513] on input "Non-exempt" at bounding box center [490, 509] width 10 height 10
radio input "true"
click at [1300, 47] on button "Next" at bounding box center [1337, 43] width 74 height 29
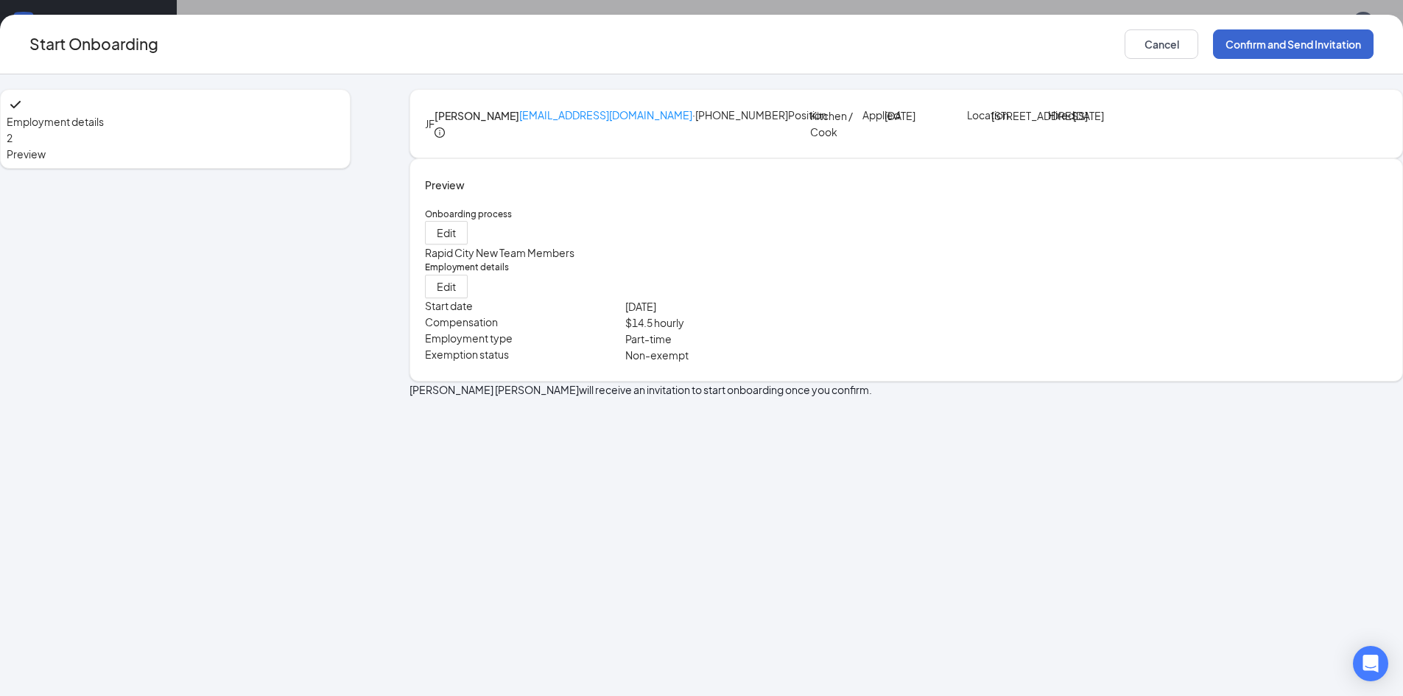
scroll to position [0, 0]
click at [1213, 51] on button "Confirm and Send Invitation" at bounding box center [1293, 43] width 161 height 29
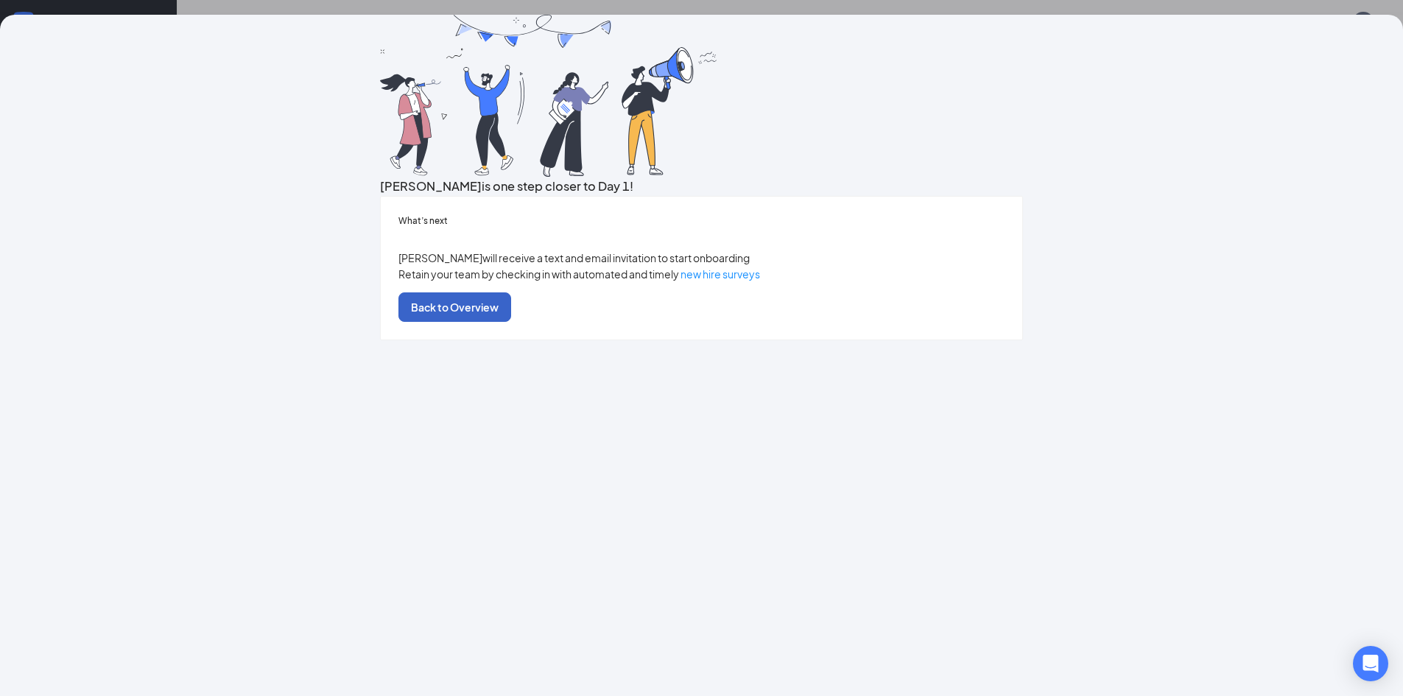
click at [511, 322] on button "Back to Overview" at bounding box center [455, 306] width 113 height 29
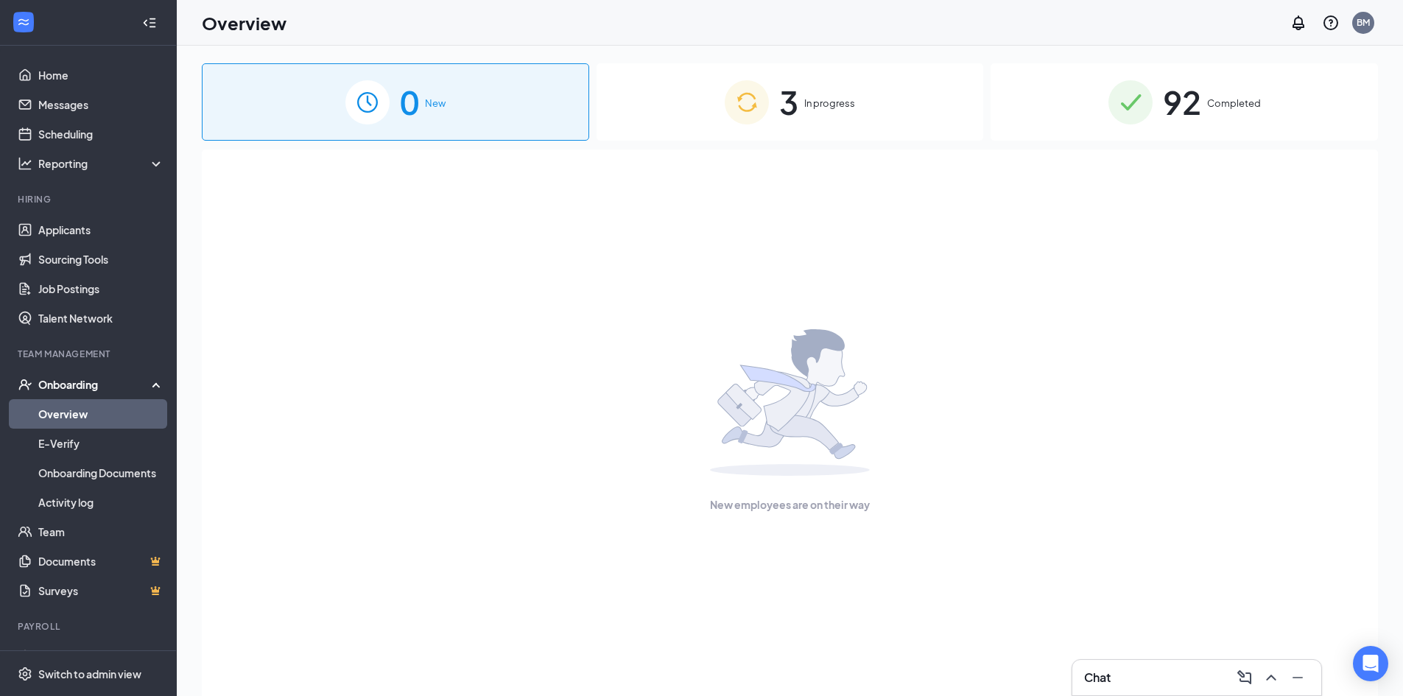
click at [745, 94] on img at bounding box center [747, 102] width 44 height 44
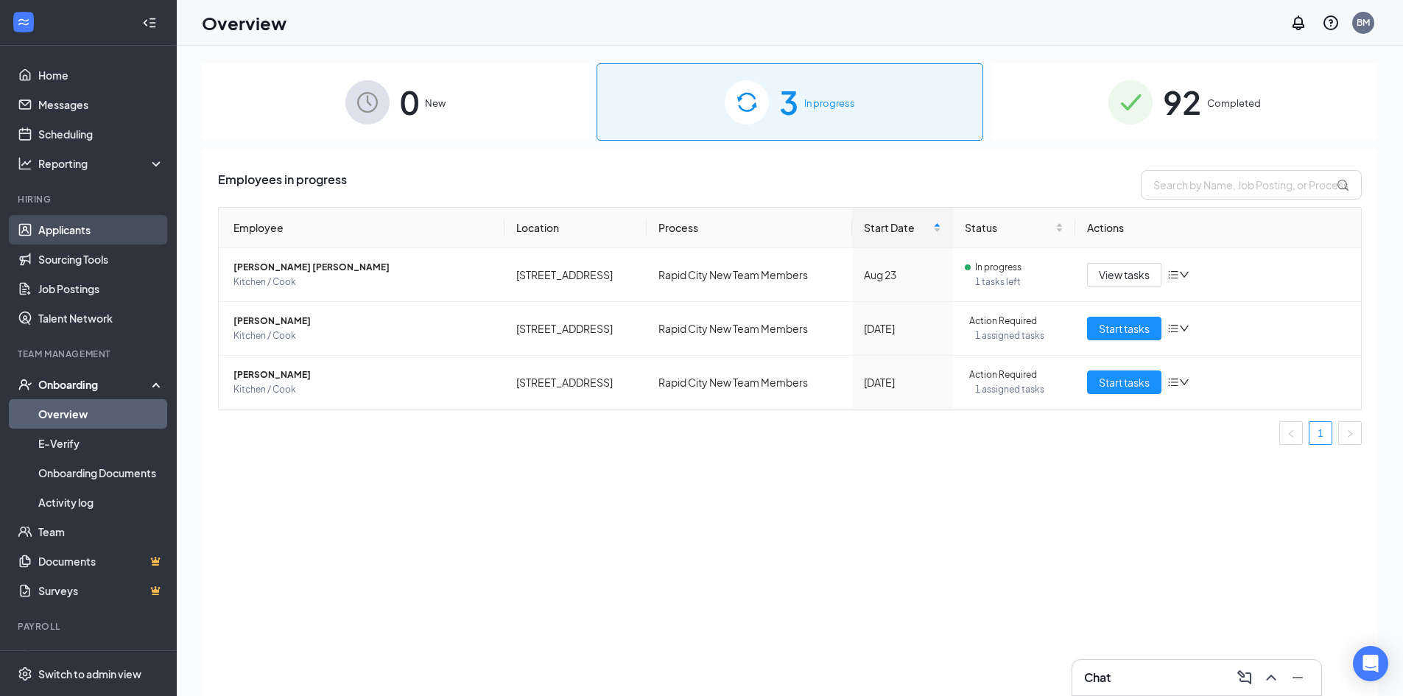
click at [74, 232] on link "Applicants" at bounding box center [101, 229] width 126 height 29
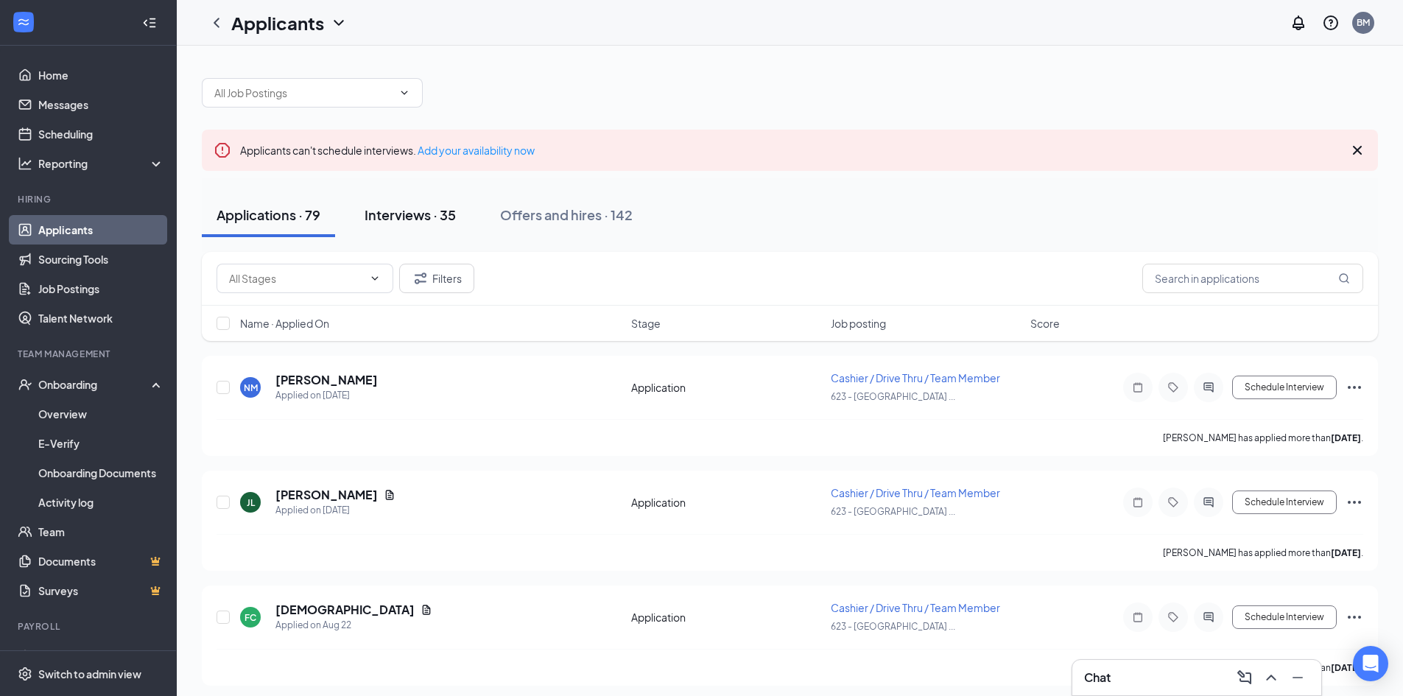
click at [431, 206] on div "Interviews · 35" at bounding box center [410, 215] width 91 height 18
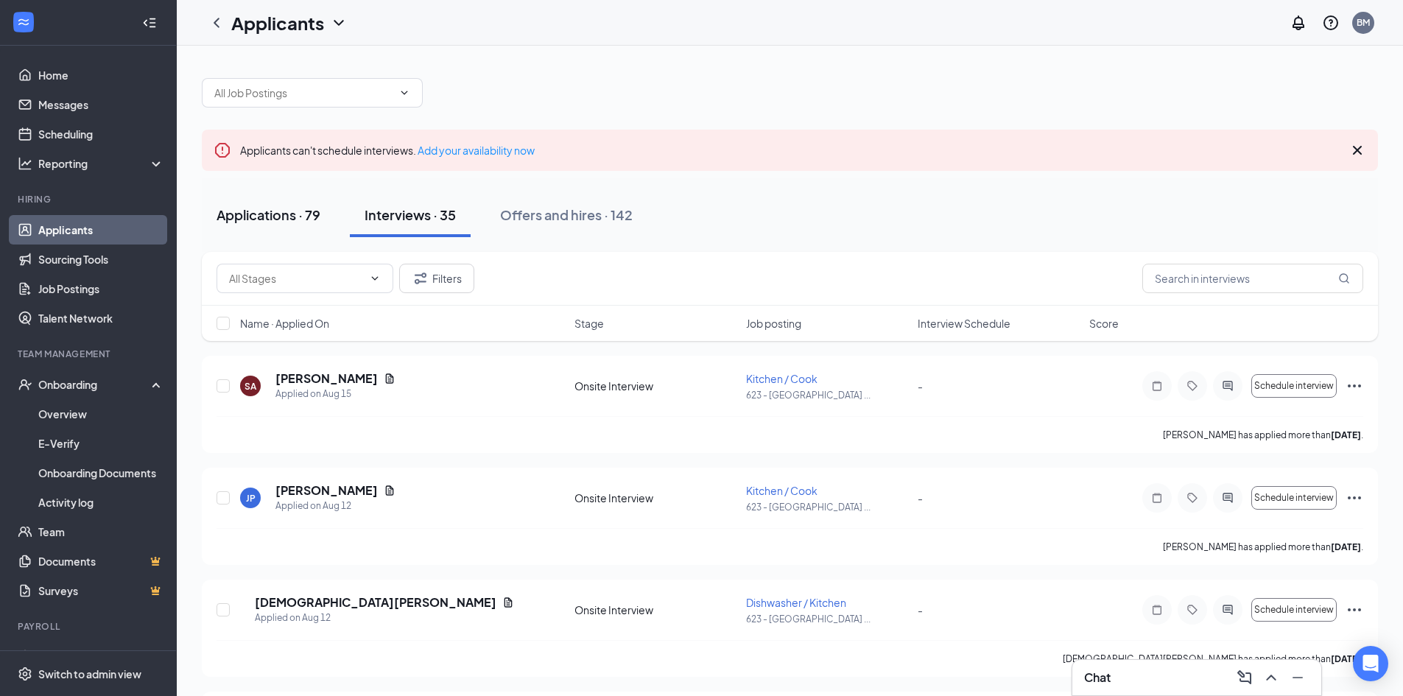
click at [312, 218] on div "Applications · 79" at bounding box center [269, 215] width 104 height 18
